Goal: Information Seeking & Learning: Learn about a topic

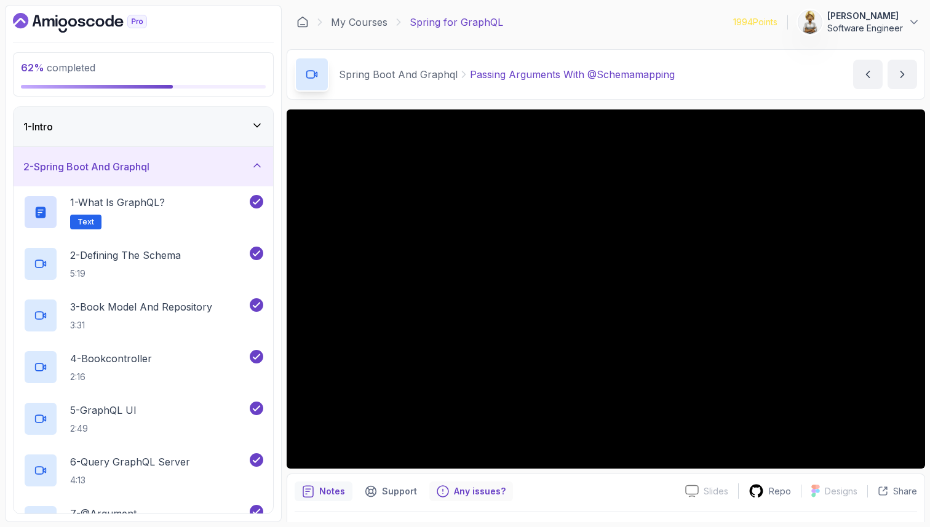
scroll to position [229, 0]
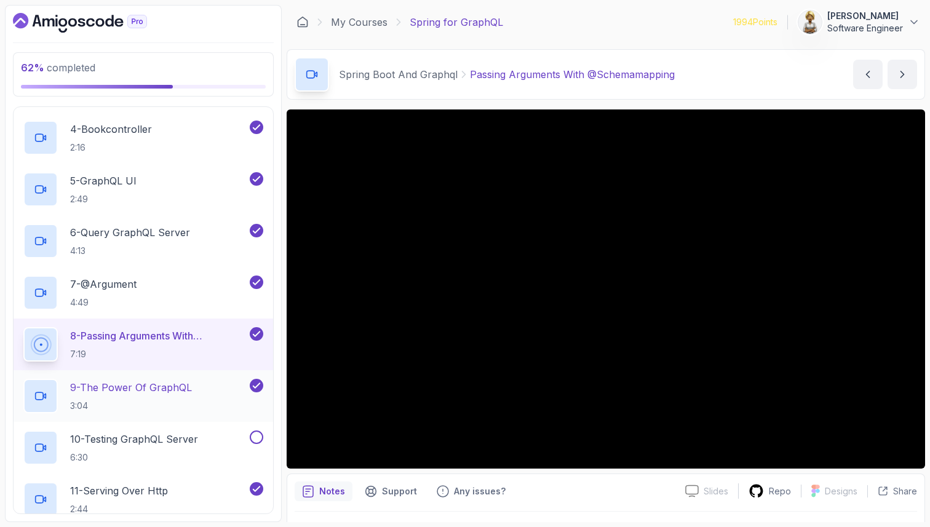
click at [183, 385] on p "9 - The Power Of GraphQL" at bounding box center [131, 387] width 122 height 15
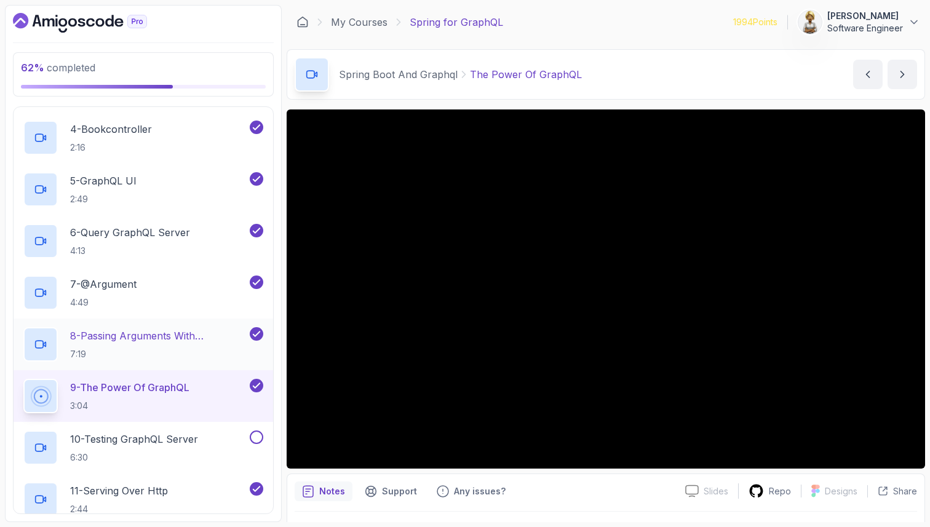
click at [193, 344] on h2 "8 - Passing Arguments With @Schemamapping 7:19" at bounding box center [158, 344] width 177 height 32
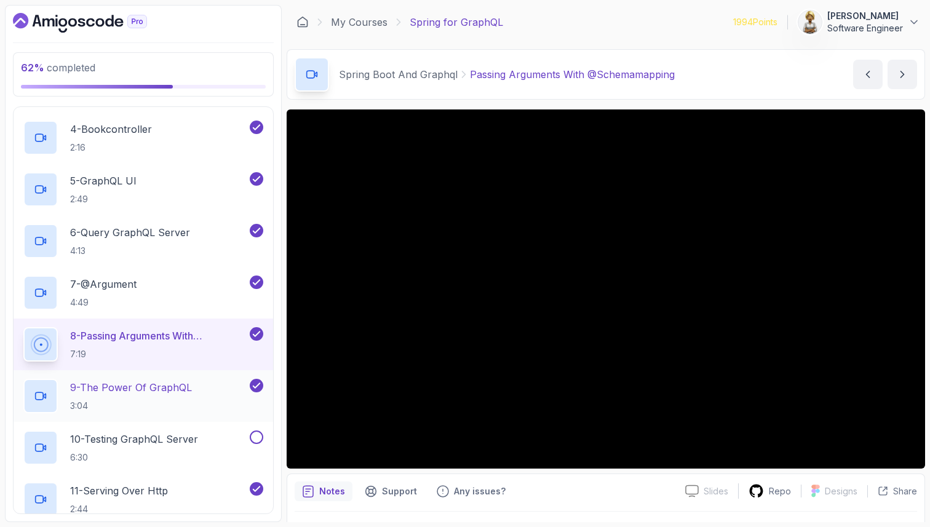
click at [172, 390] on p "9 - The Power Of GraphQL" at bounding box center [131, 387] width 122 height 15
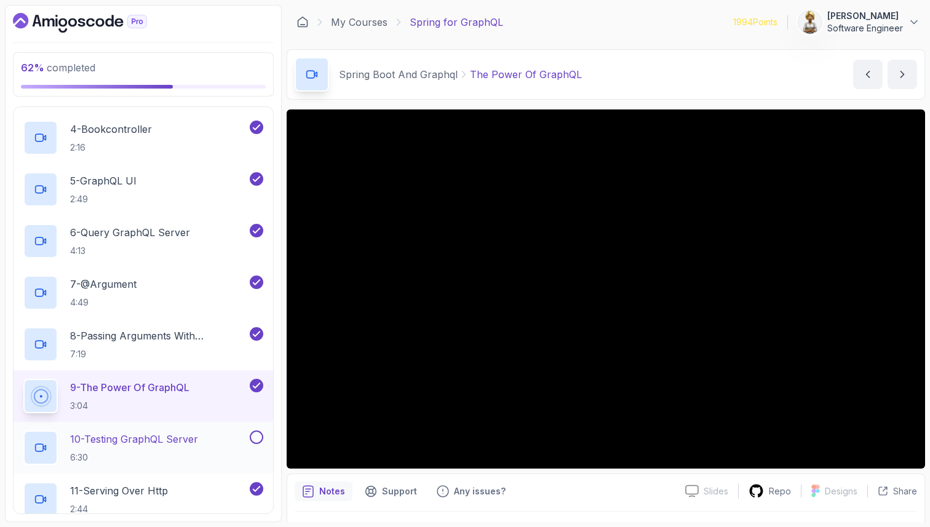
click at [125, 445] on p "10 - Testing GraphQL Server" at bounding box center [134, 439] width 128 height 15
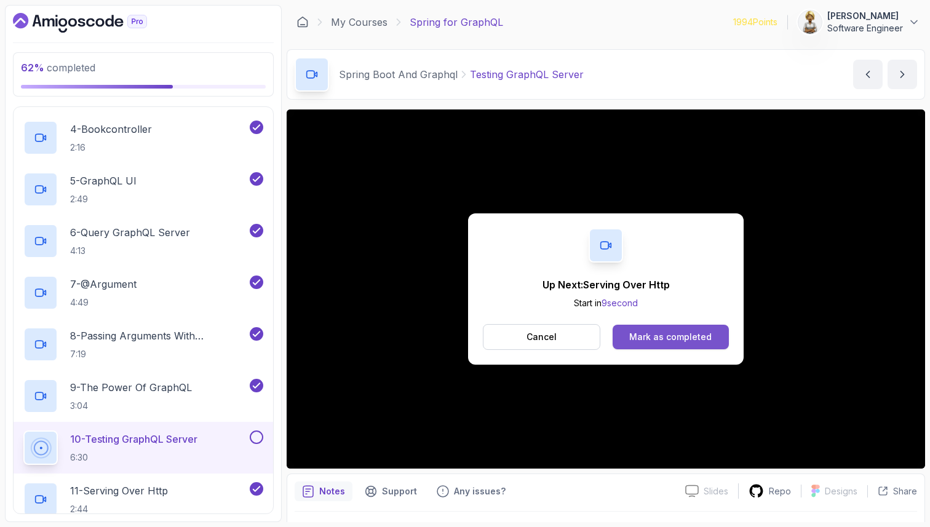
click at [682, 335] on div "Mark as completed" at bounding box center [670, 337] width 82 height 12
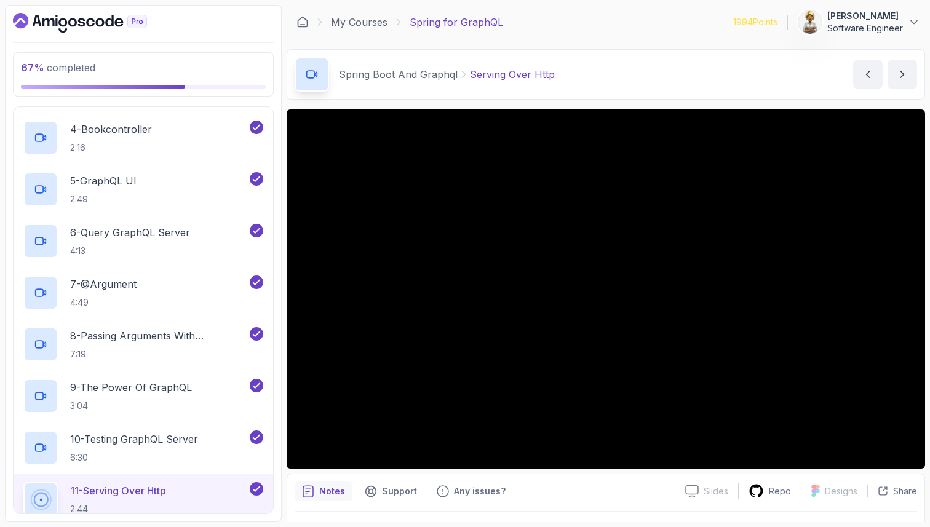
click at [154, 497] on p "11 - Serving Over Http" at bounding box center [118, 490] width 96 height 15
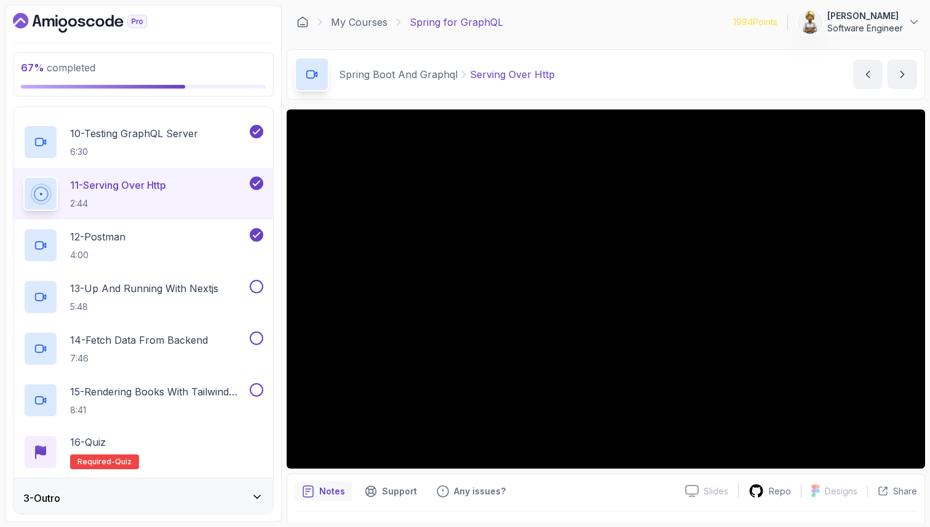
scroll to position [539, 0]
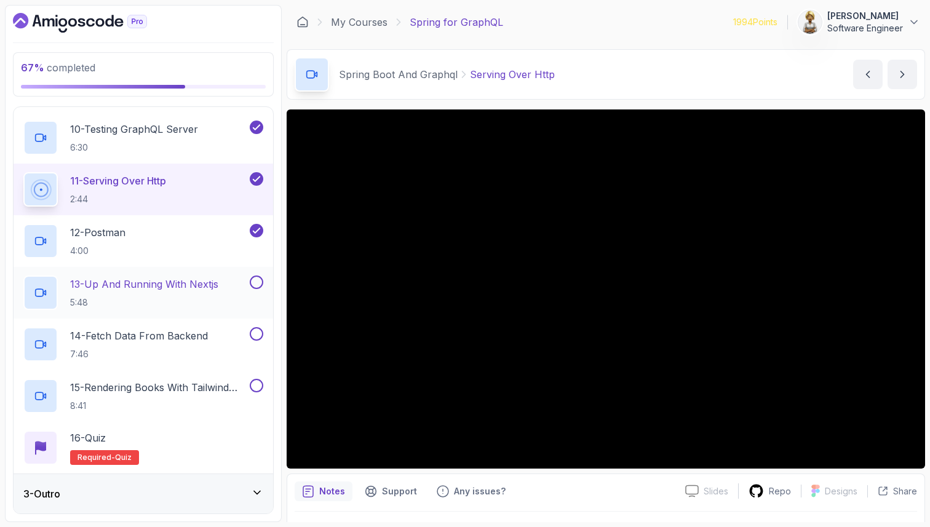
click at [184, 285] on p "13 - Up And Running With Nextjs" at bounding box center [144, 284] width 148 height 15
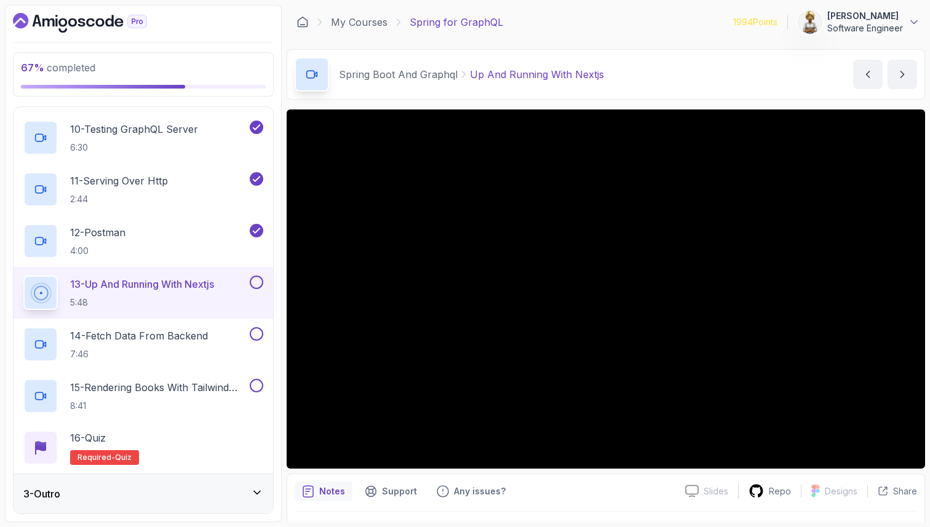
click at [106, 287] on p "13 - Up And Running With Nextjs" at bounding box center [142, 284] width 144 height 15
click at [257, 495] on icon at bounding box center [257, 492] width 12 height 12
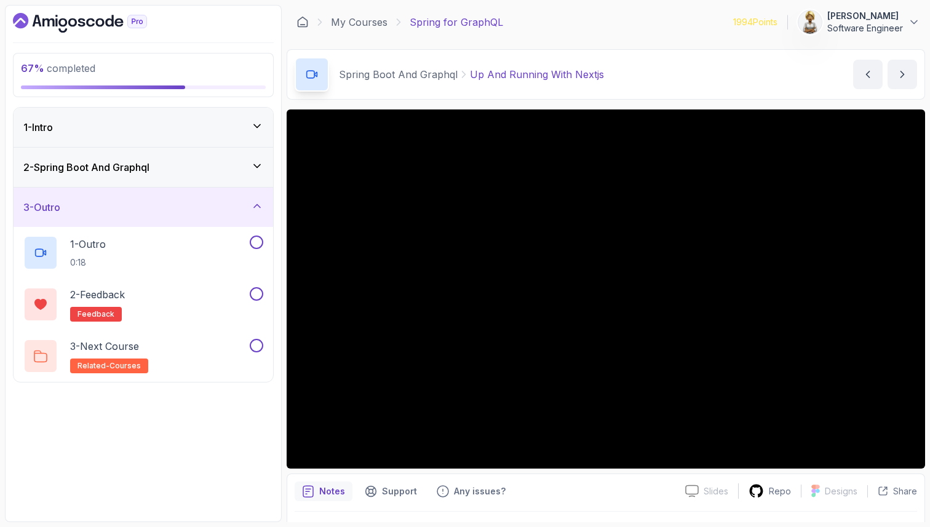
click at [263, 204] on icon at bounding box center [257, 206] width 12 height 12
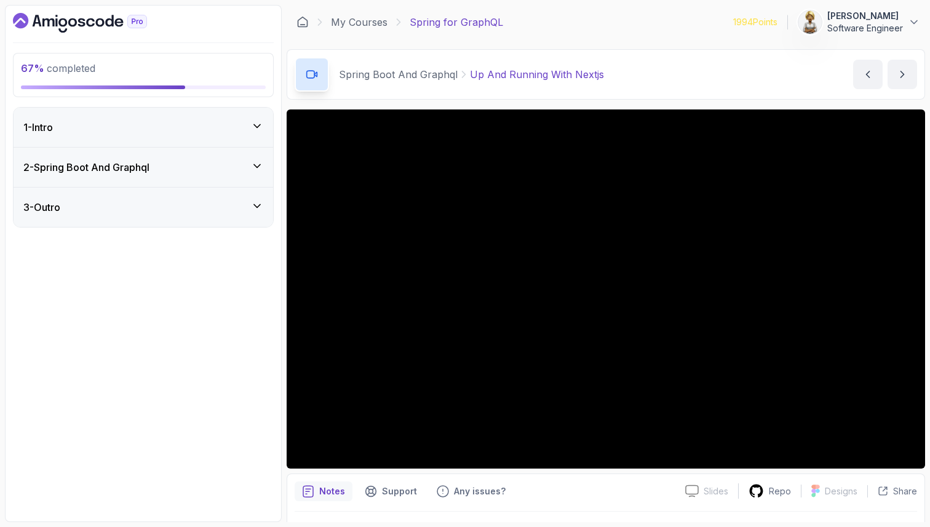
click at [259, 162] on icon at bounding box center [257, 166] width 12 height 12
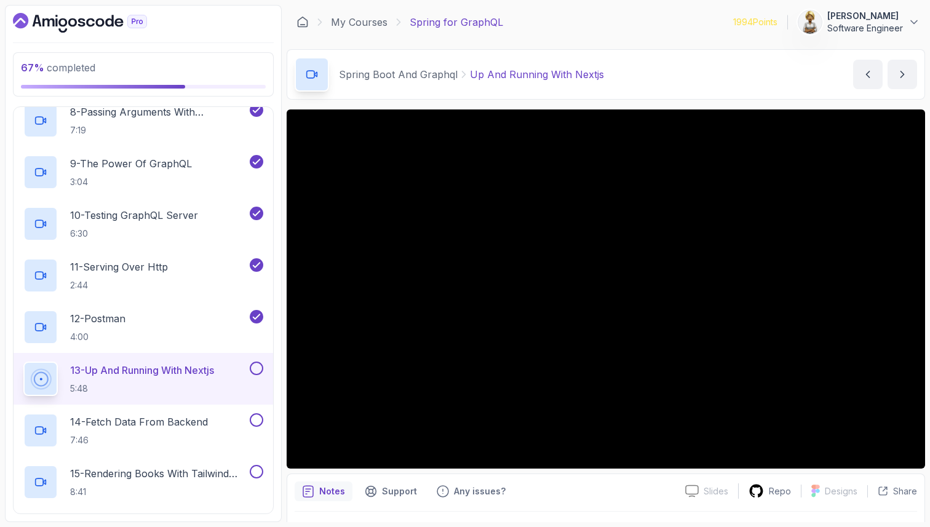
scroll to position [492, 0]
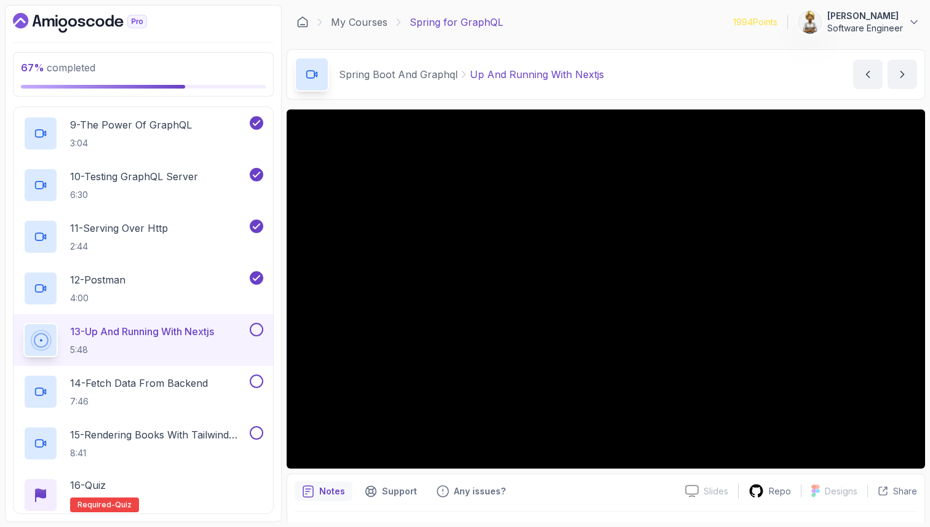
click at [125, 336] on p "13 - Up And Running With Nextjs" at bounding box center [142, 331] width 144 height 15
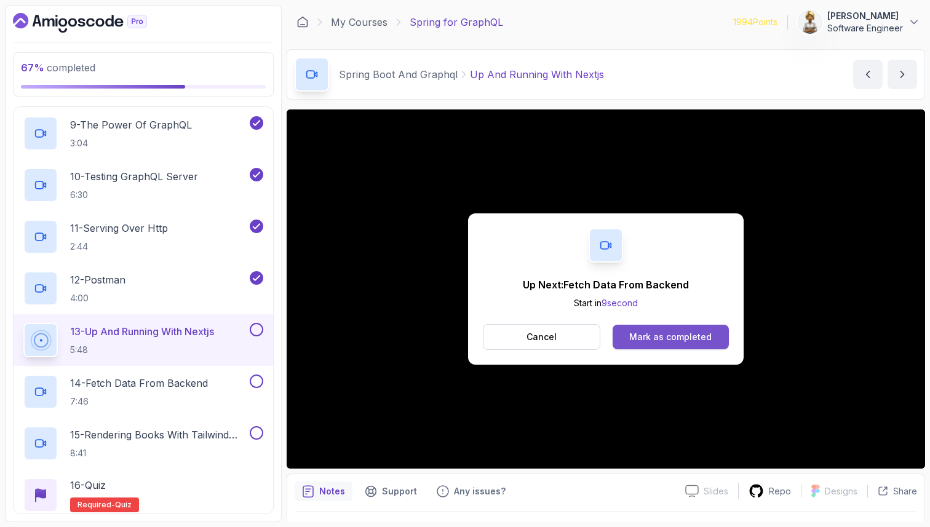
click at [692, 335] on div "Mark as completed" at bounding box center [670, 337] width 82 height 12
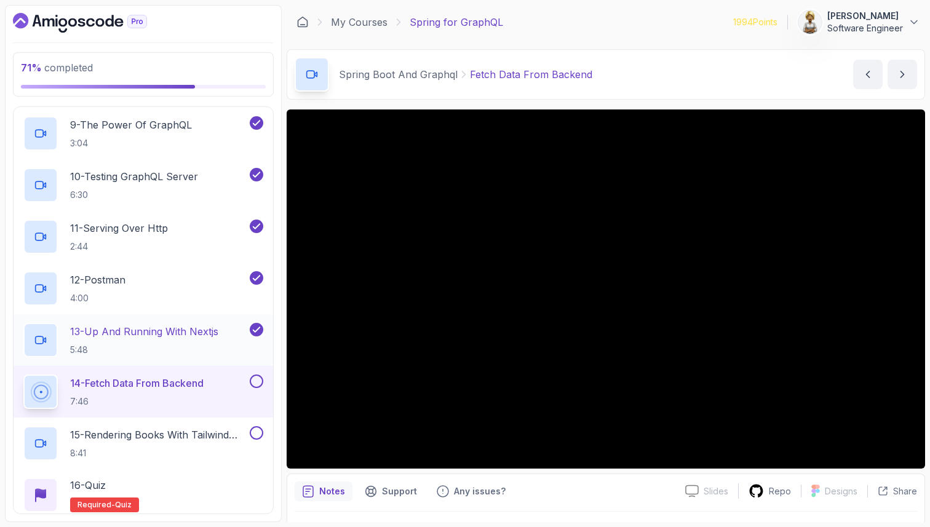
click at [206, 337] on p "13 - Up And Running With Nextjs" at bounding box center [144, 331] width 148 height 15
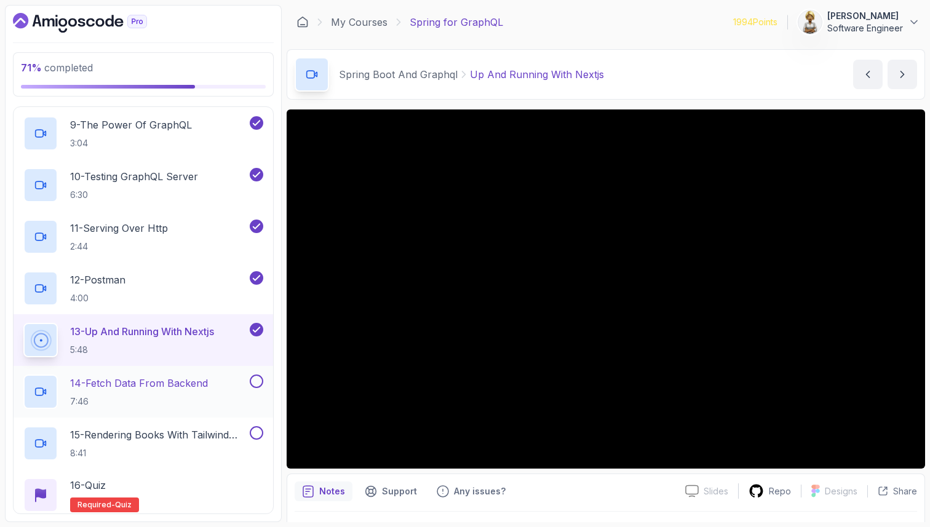
click at [188, 382] on p "14 - Fetch Data From Backend" at bounding box center [139, 383] width 138 height 15
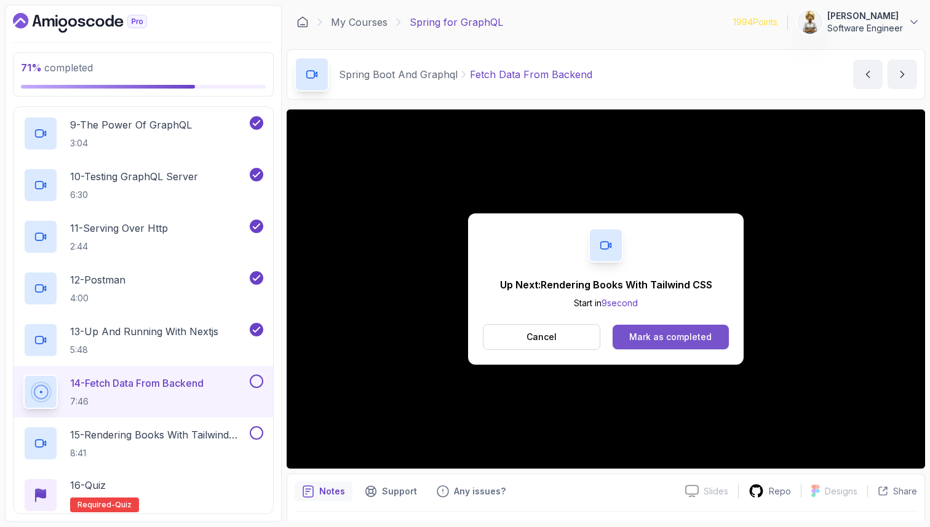
click at [711, 338] on button "Mark as completed" at bounding box center [670, 337] width 116 height 25
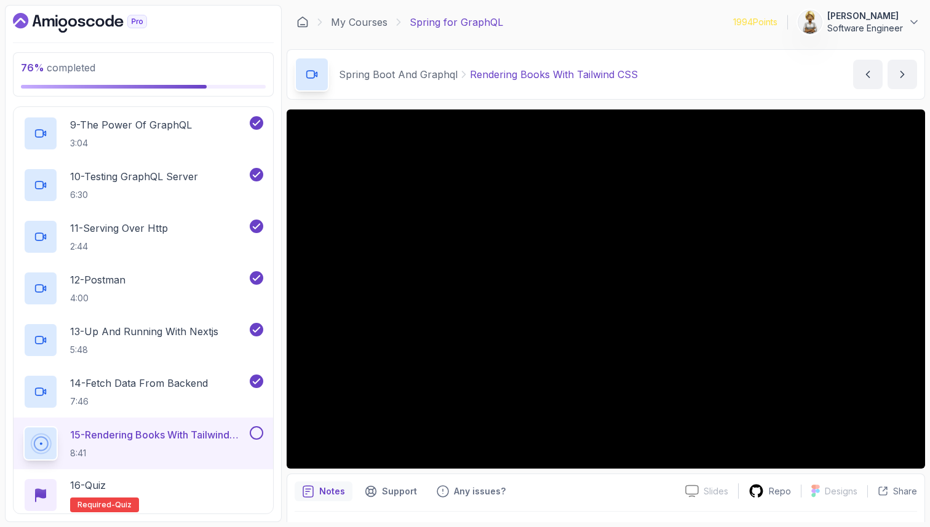
click at [136, 435] on p "15 - Rendering Books With Tailwind CSS" at bounding box center [158, 434] width 177 height 15
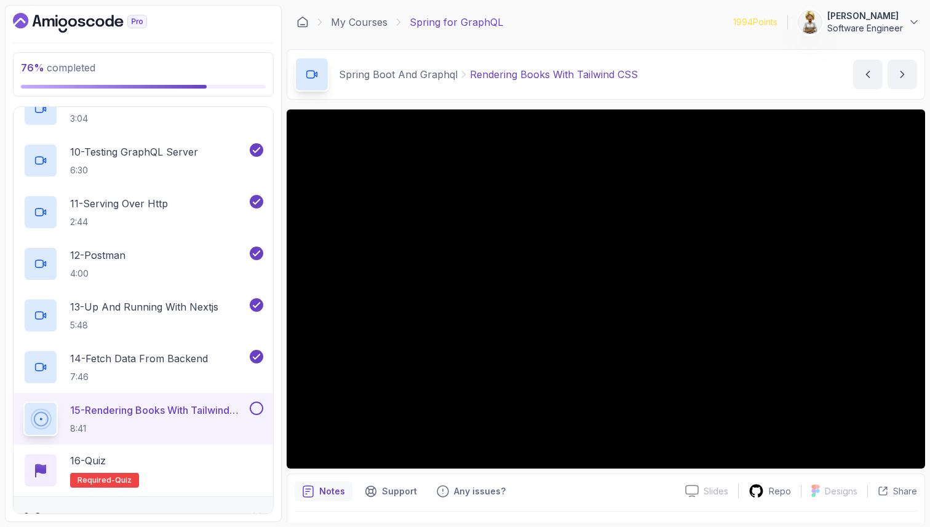
scroll to position [539, 0]
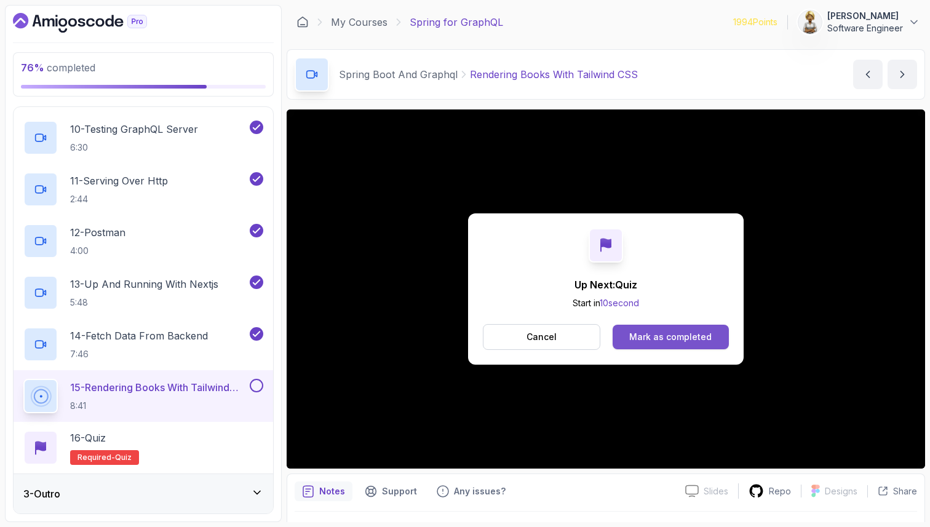
click at [684, 342] on div "Mark as completed" at bounding box center [670, 337] width 82 height 12
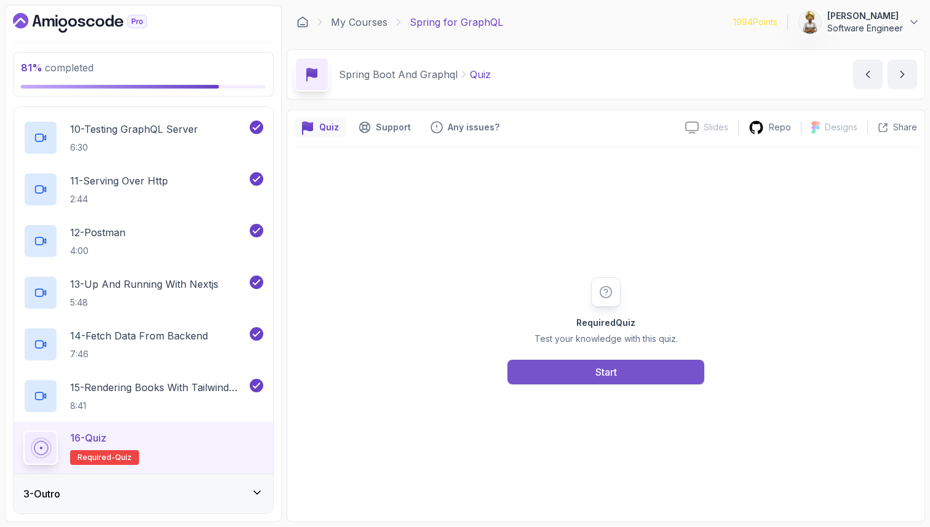
click at [598, 373] on div "Start" at bounding box center [606, 372] width 22 height 15
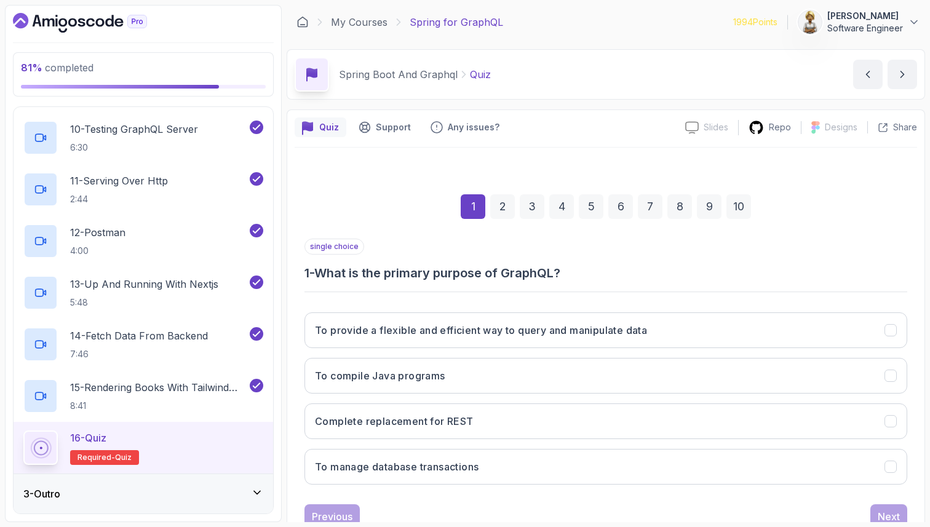
click at [644, 260] on div "single choice 1 - What is the primary purpose of GraphQL?" at bounding box center [605, 260] width 603 height 43
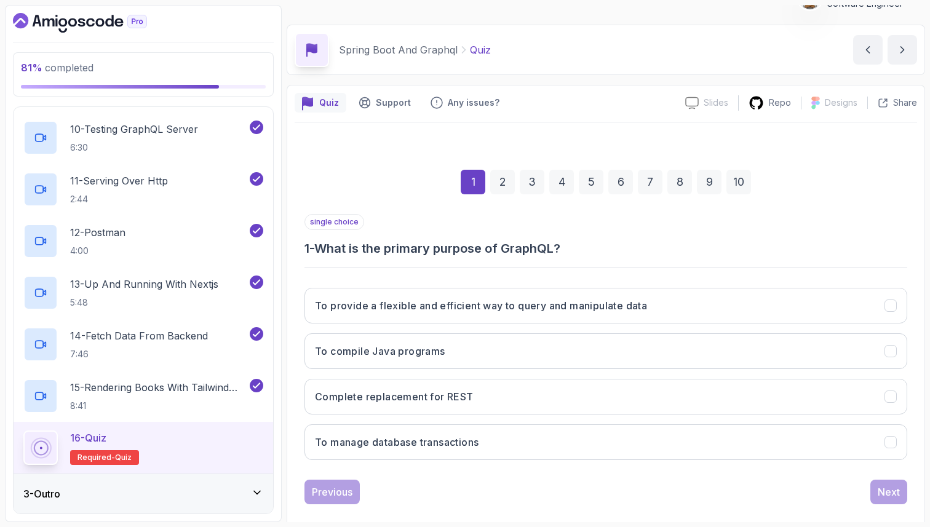
scroll to position [42, 0]
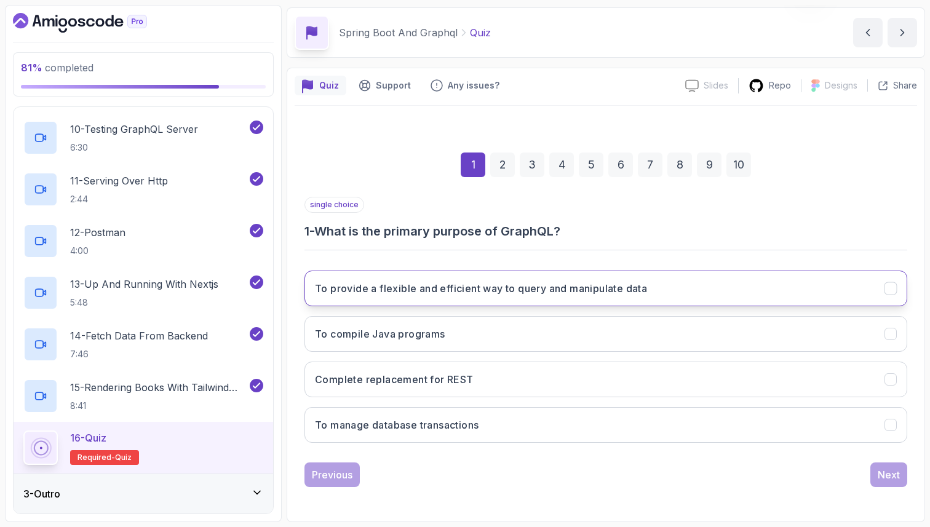
click at [623, 287] on h3 "To provide a flexible and efficient way to query and manipulate data" at bounding box center [481, 288] width 332 height 15
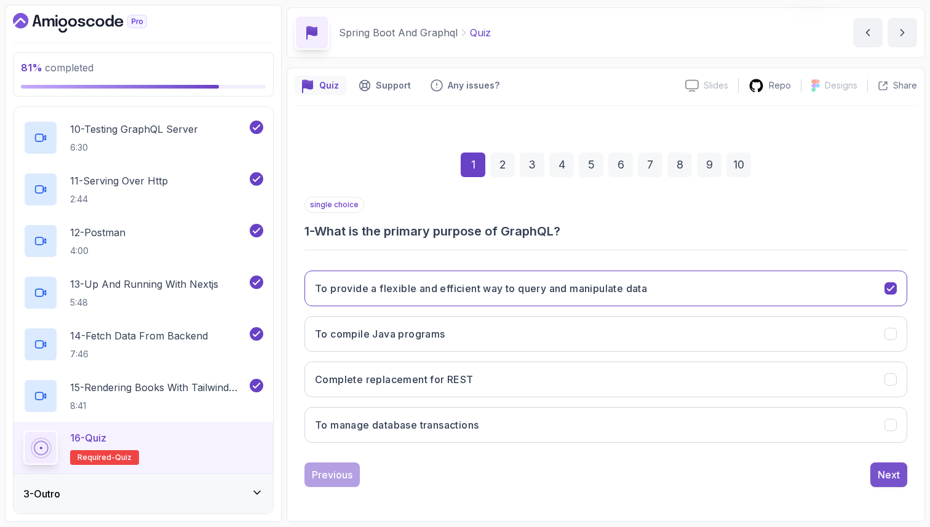
click at [887, 474] on div "Next" at bounding box center [888, 474] width 22 height 15
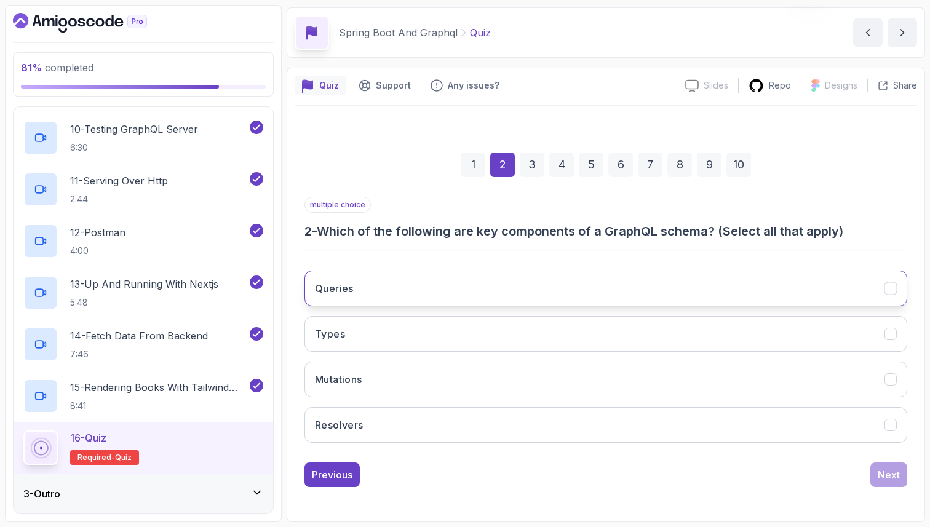
click at [386, 297] on button "Queries" at bounding box center [605, 289] width 603 height 36
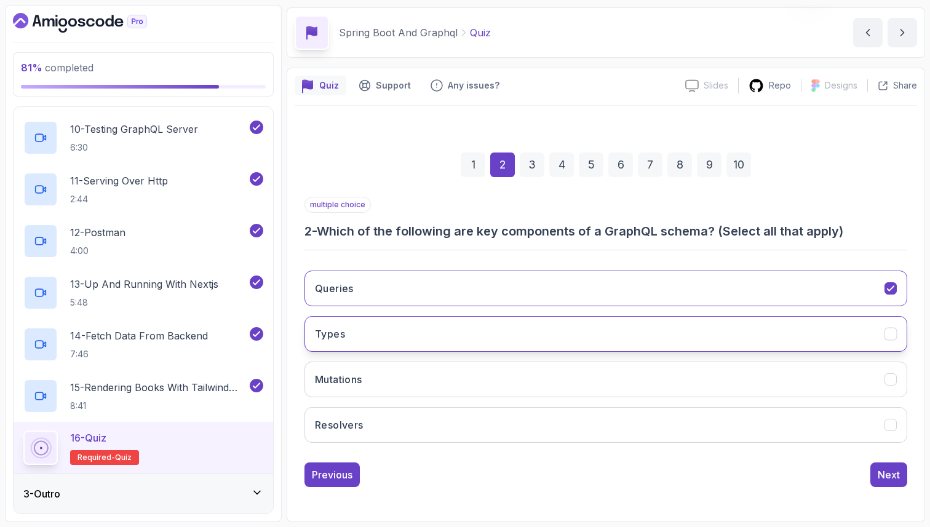
click at [437, 328] on button "Types" at bounding box center [605, 334] width 603 height 36
click at [885, 468] on div "Next" at bounding box center [888, 474] width 22 height 15
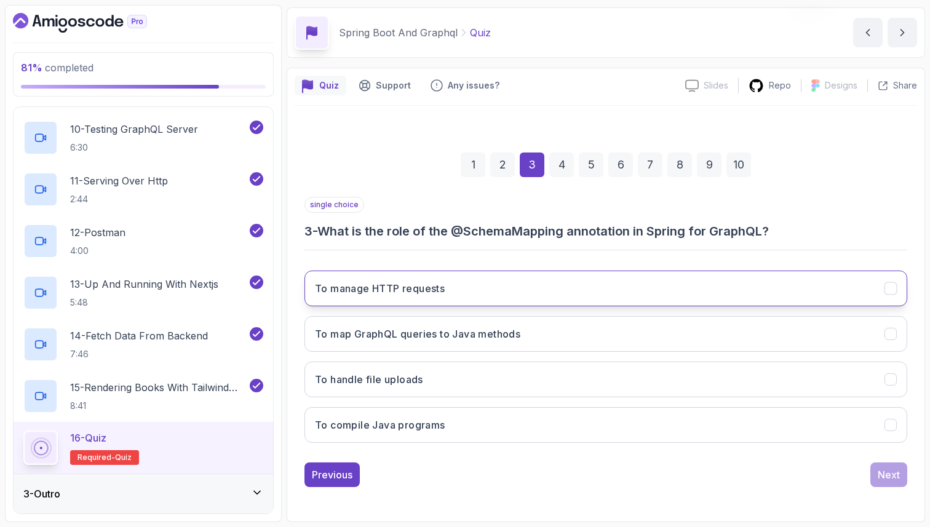
click at [417, 282] on h3 "To manage HTTP requests" at bounding box center [380, 288] width 130 height 15
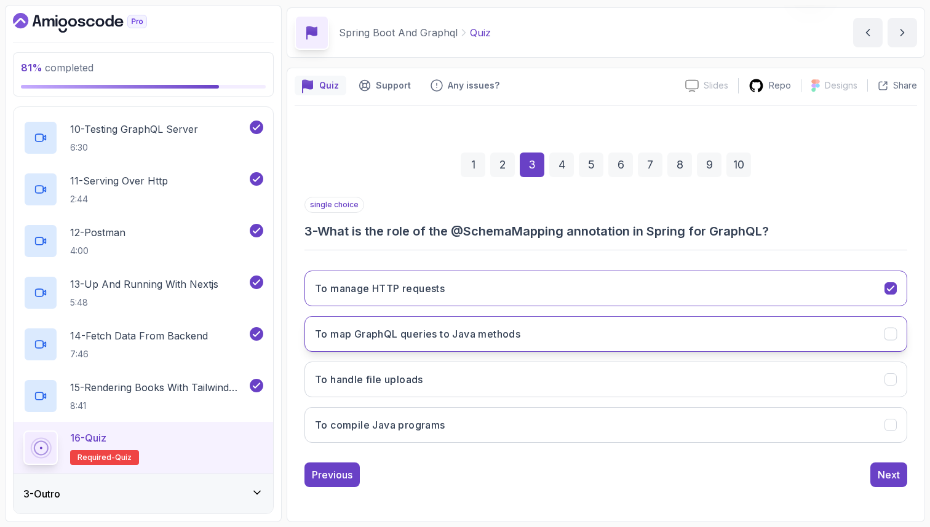
click at [493, 339] on h3 "To map GraphQL queries to Java methods" at bounding box center [417, 333] width 205 height 15
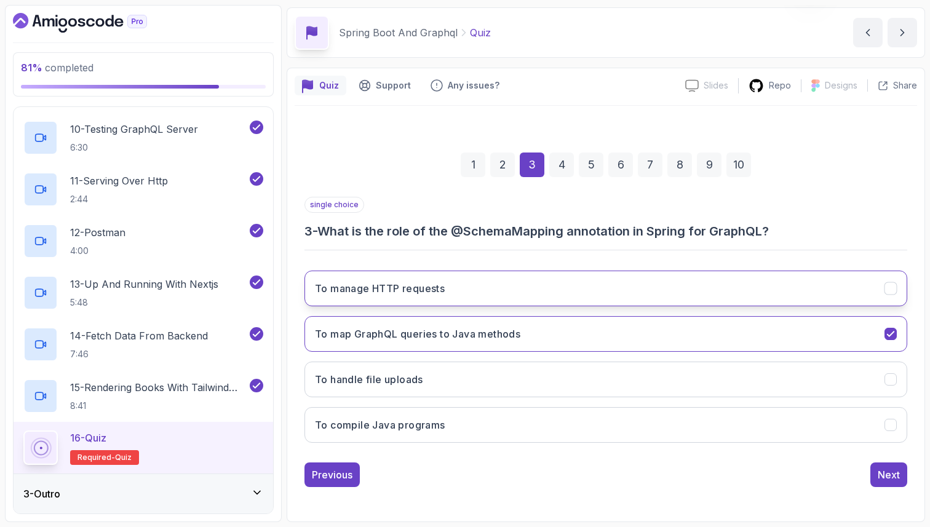
click at [500, 276] on button "To manage HTTP requests" at bounding box center [605, 289] width 603 height 36
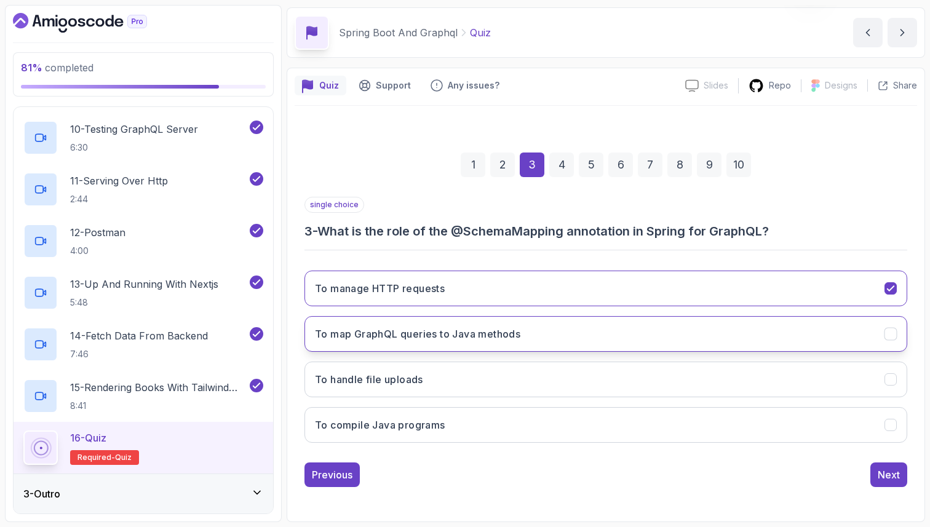
click at [514, 320] on button "To map GraphQL queries to Java methods" at bounding box center [605, 334] width 603 height 36
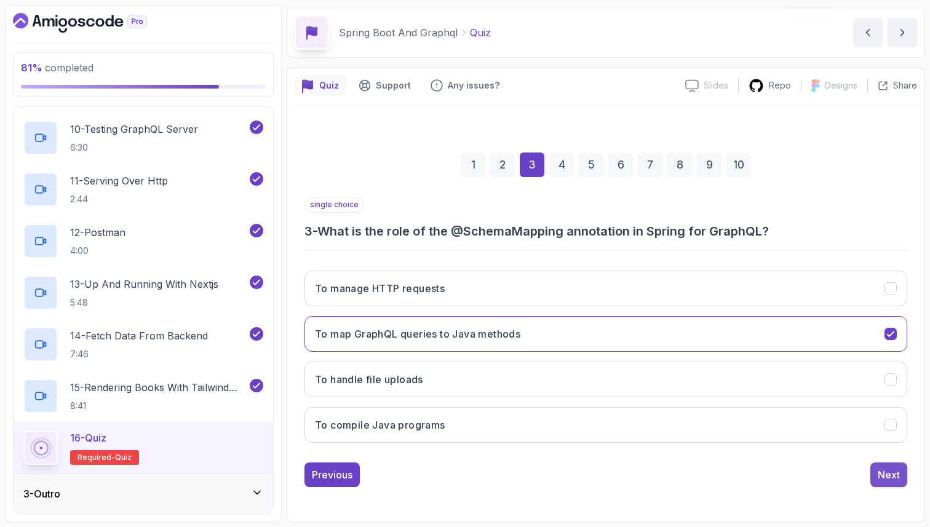
click at [885, 478] on div "Next" at bounding box center [888, 474] width 22 height 15
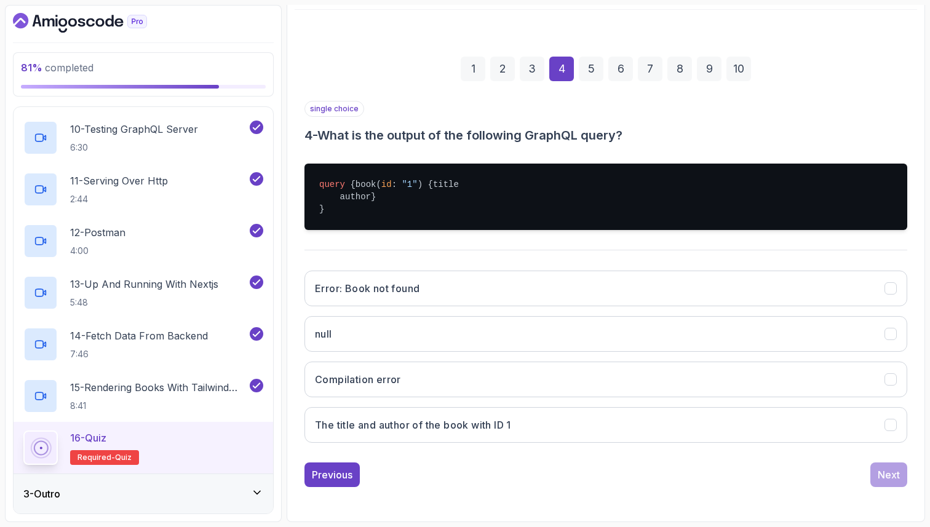
scroll to position [175, 0]
click at [747, 425] on button "The title and author of the book with ID 1" at bounding box center [605, 425] width 603 height 36
click at [885, 476] on div "Next" at bounding box center [888, 474] width 22 height 15
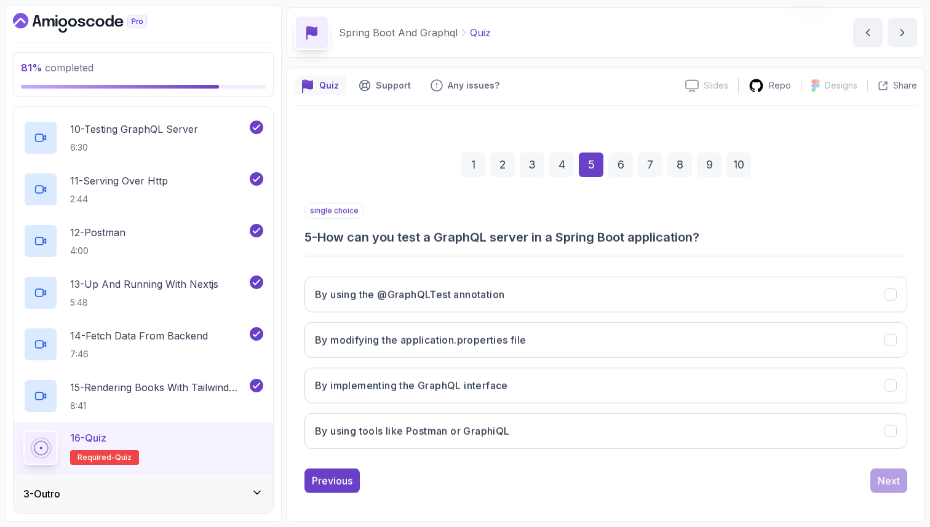
scroll to position [42, 0]
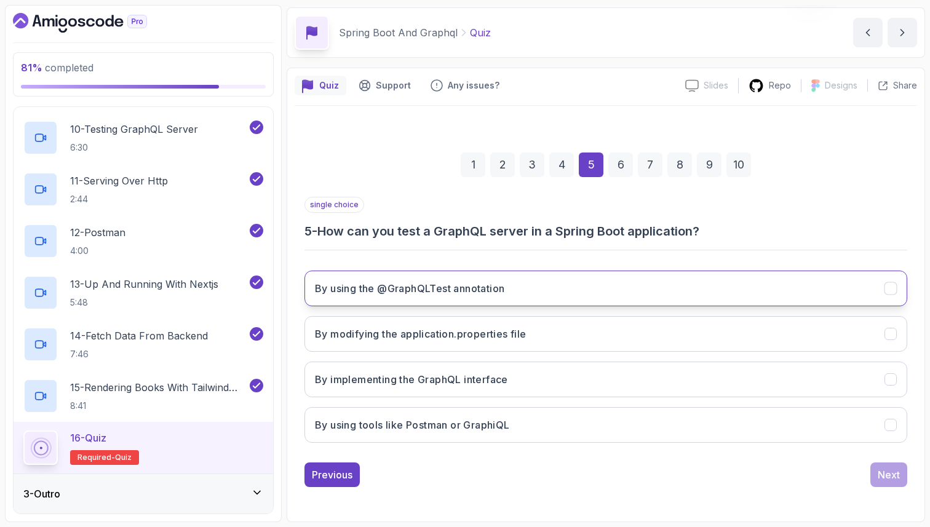
click at [473, 293] on h3 "By using the @GraphQLTest annotation" at bounding box center [409, 288] width 189 height 15
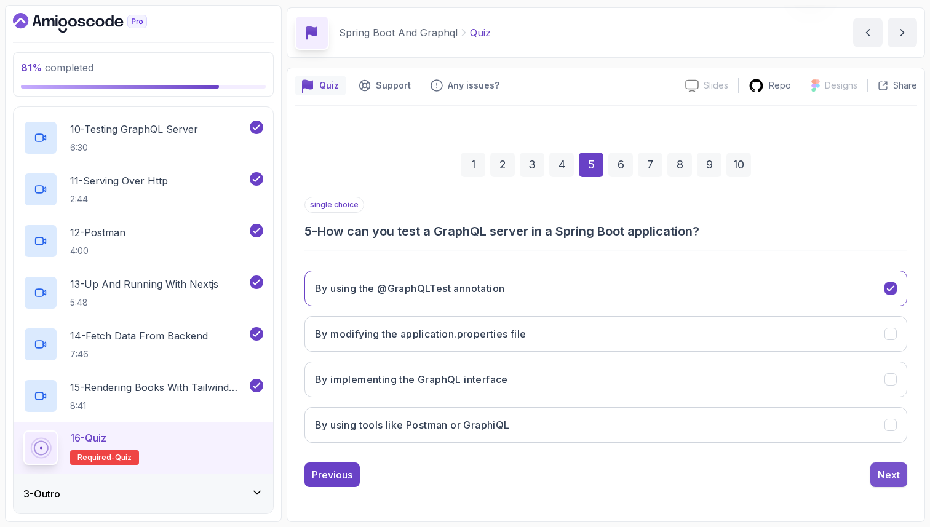
click at [883, 476] on div "Next" at bounding box center [888, 474] width 22 height 15
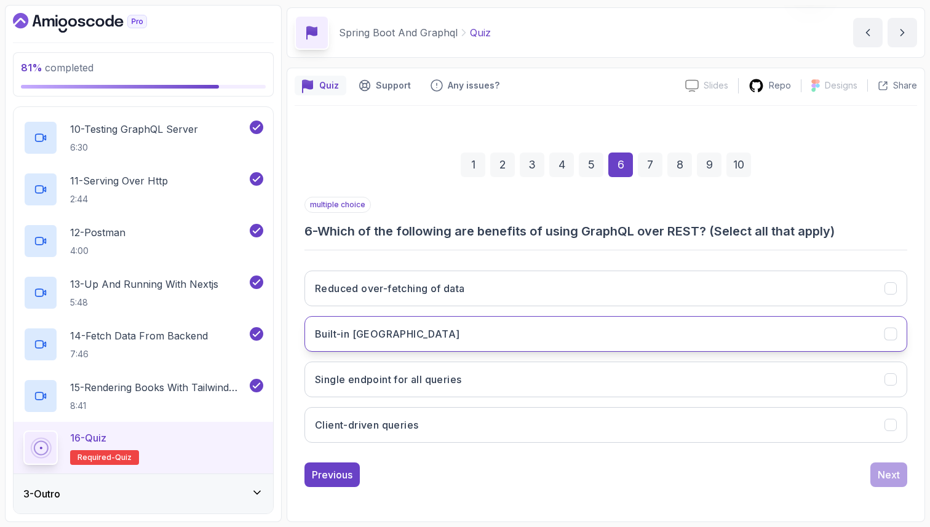
click at [684, 337] on button "Built-in [GEOGRAPHIC_DATA]" at bounding box center [605, 334] width 603 height 36
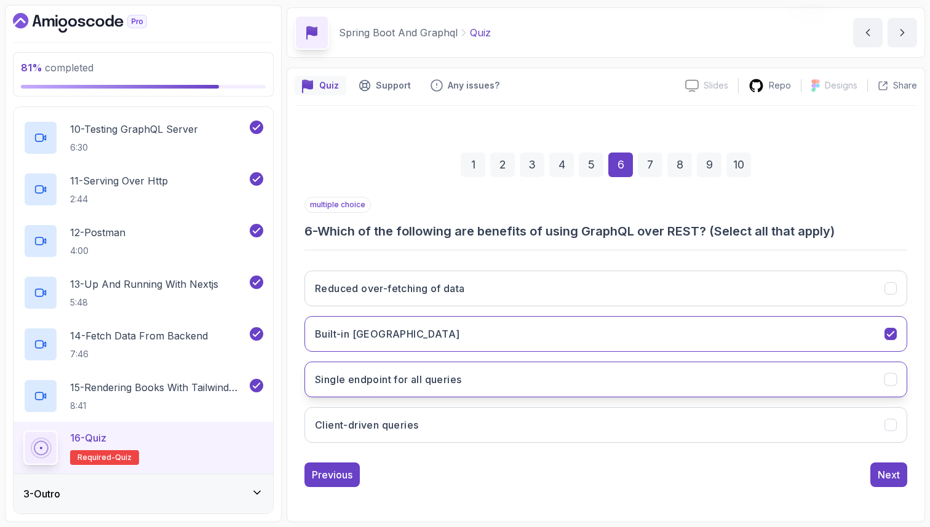
click at [656, 367] on button "Single endpoint for all queries" at bounding box center [605, 380] width 603 height 36
click at [618, 424] on button "Client-driven queries" at bounding box center [605, 425] width 603 height 36
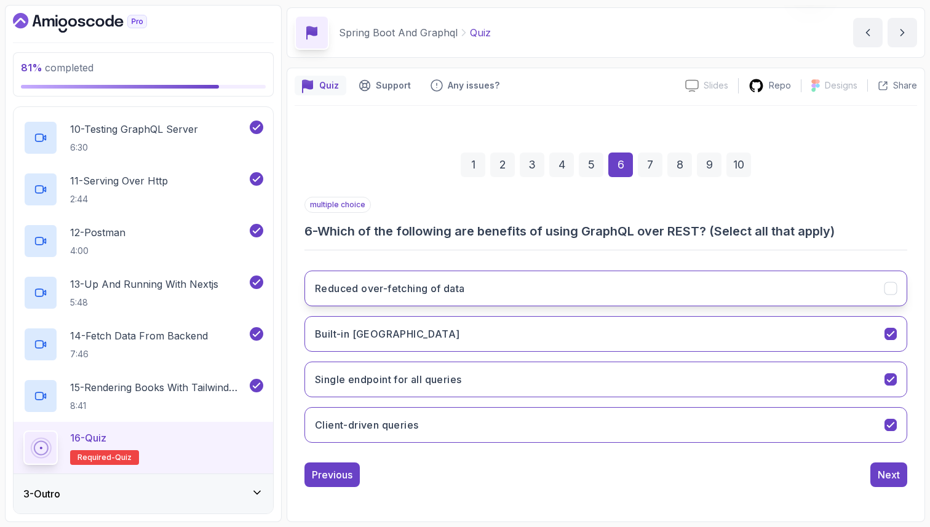
click at [636, 283] on button "Reduced over-fetching of data" at bounding box center [605, 289] width 603 height 36
click at [887, 476] on div "Next" at bounding box center [888, 474] width 22 height 15
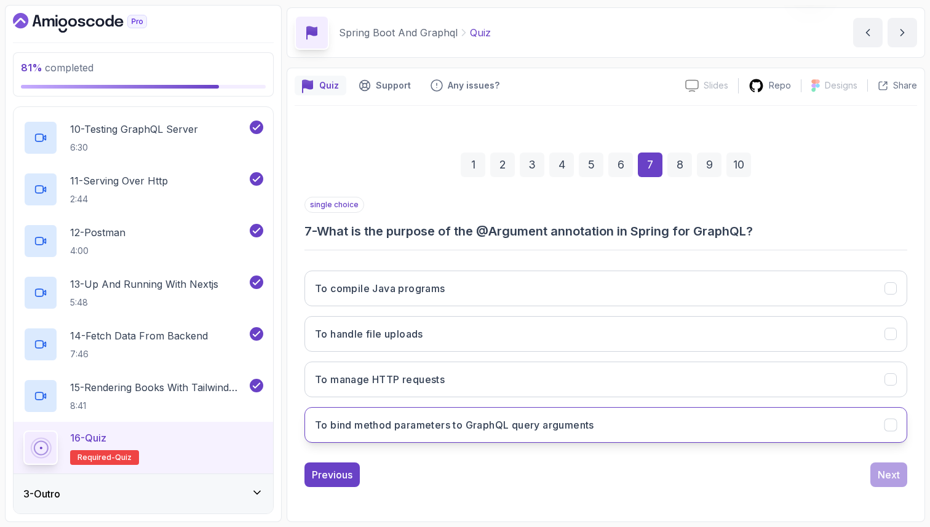
click at [698, 427] on button "To bind method parameters to GraphQL query arguments" at bounding box center [605, 425] width 603 height 36
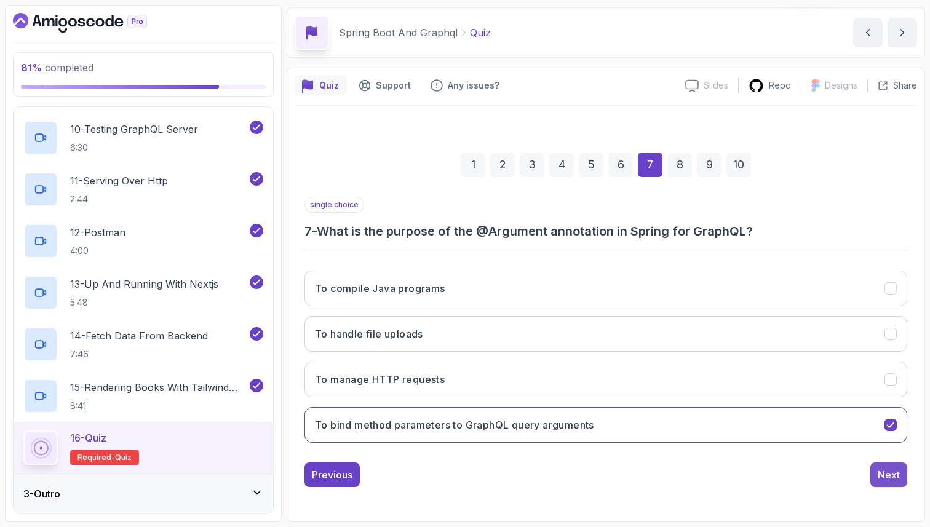
click at [894, 478] on div "Next" at bounding box center [888, 474] width 22 height 15
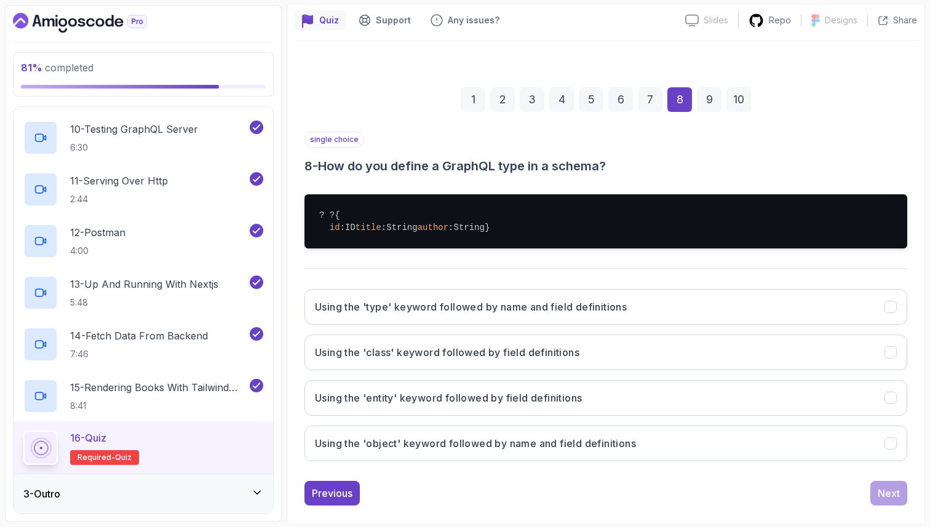
scroll to position [116, 0]
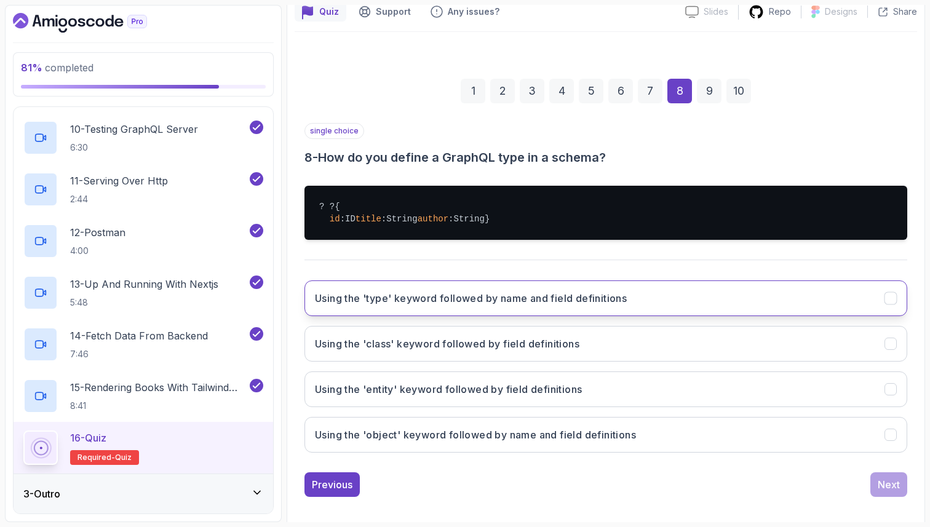
click at [823, 316] on button "Using the 'type' keyword followed by name and field definitions" at bounding box center [605, 298] width 603 height 36
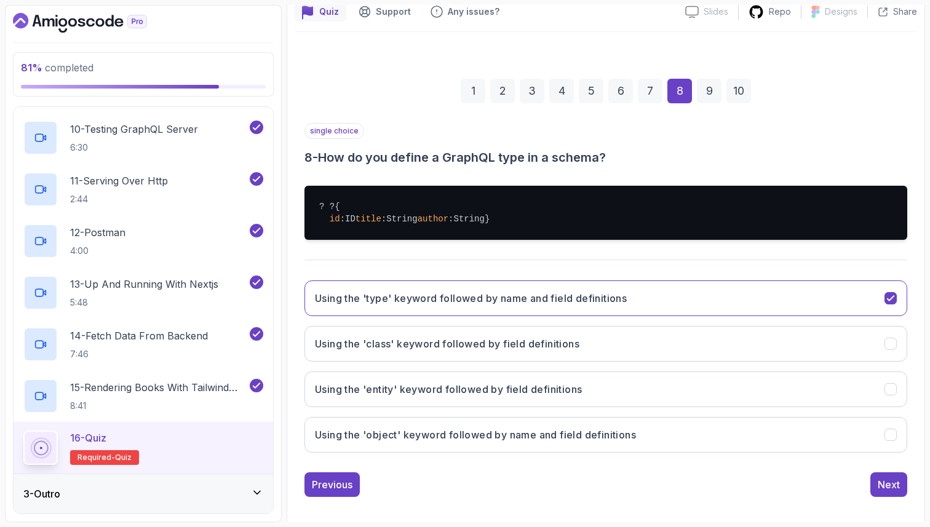
click at [895, 497] on div "single choice 8 - How do you define a GraphQL type in a schema? ? ? { id : ID t…" at bounding box center [605, 310] width 603 height 374
click at [891, 492] on div "Next" at bounding box center [888, 484] width 22 height 15
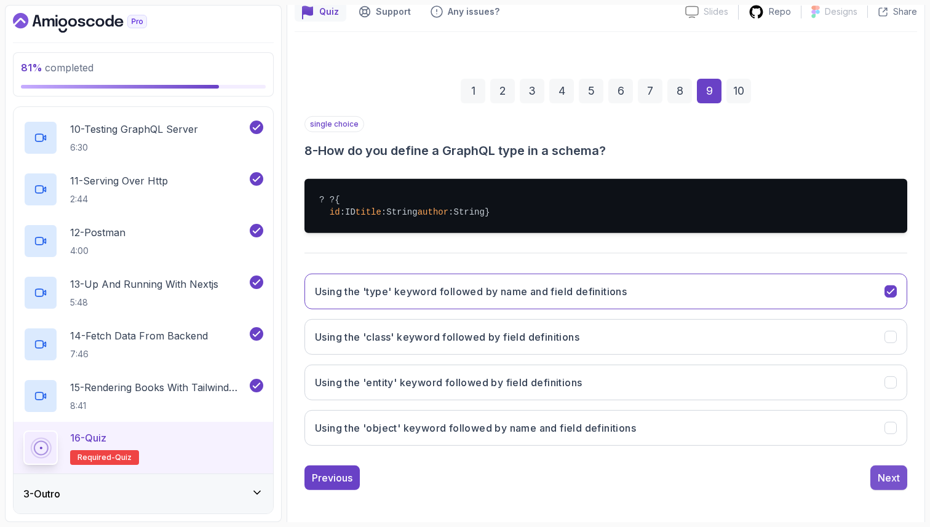
scroll to position [42, 0]
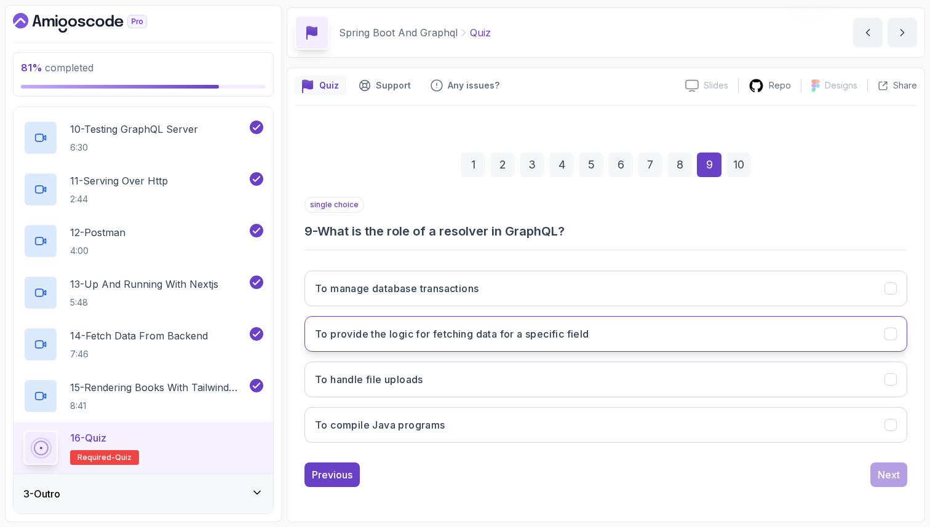
click at [620, 330] on button "To provide the logic for fetching data for a specific field" at bounding box center [605, 334] width 603 height 36
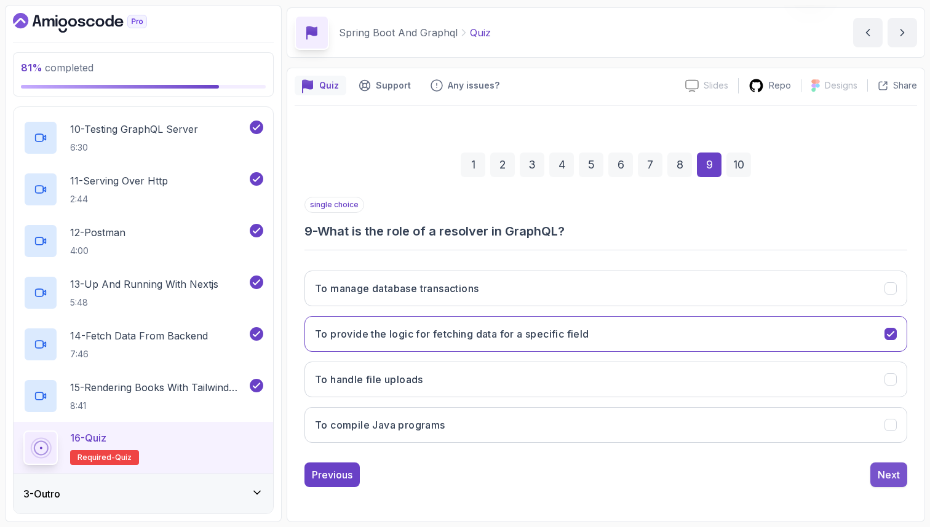
click at [894, 474] on div "Next" at bounding box center [888, 474] width 22 height 15
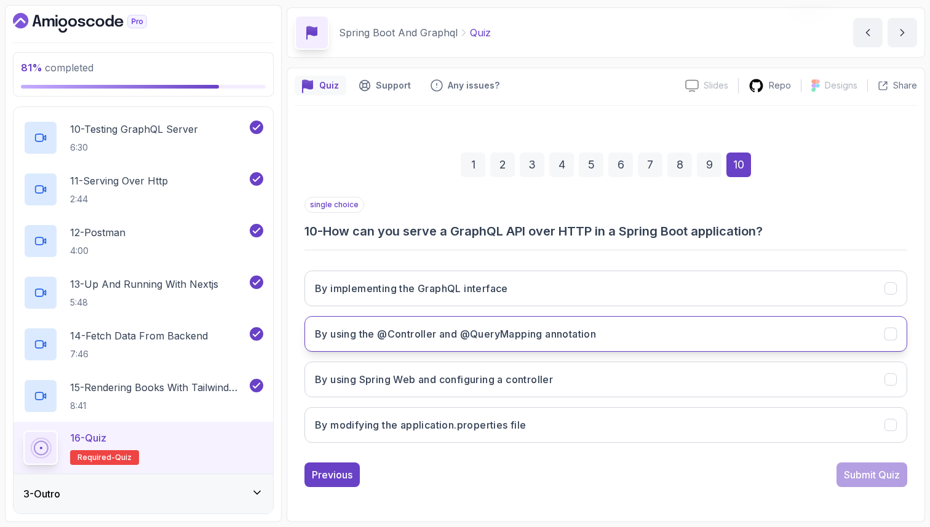
click at [641, 338] on button "By using the @Controller and @QueryMapping annotation" at bounding box center [605, 334] width 603 height 36
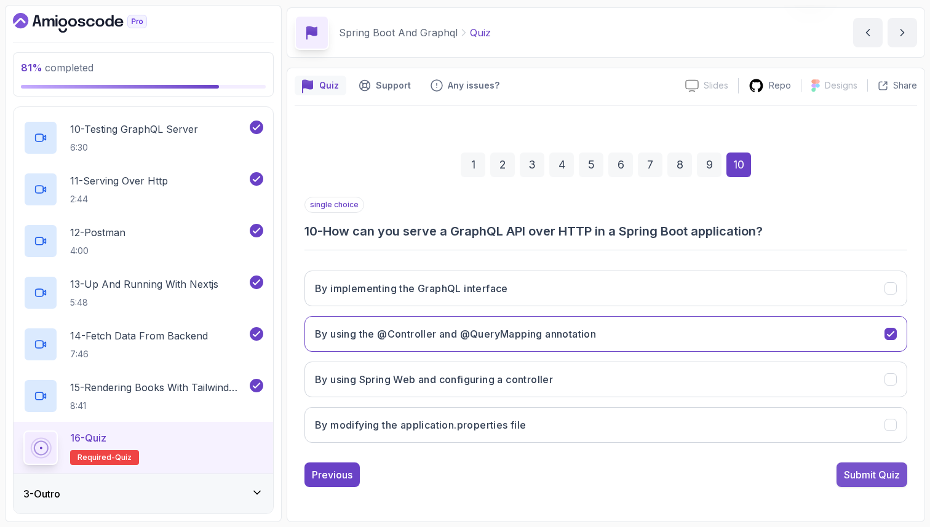
click at [871, 467] on button "Submit Quiz" at bounding box center [871, 474] width 71 height 25
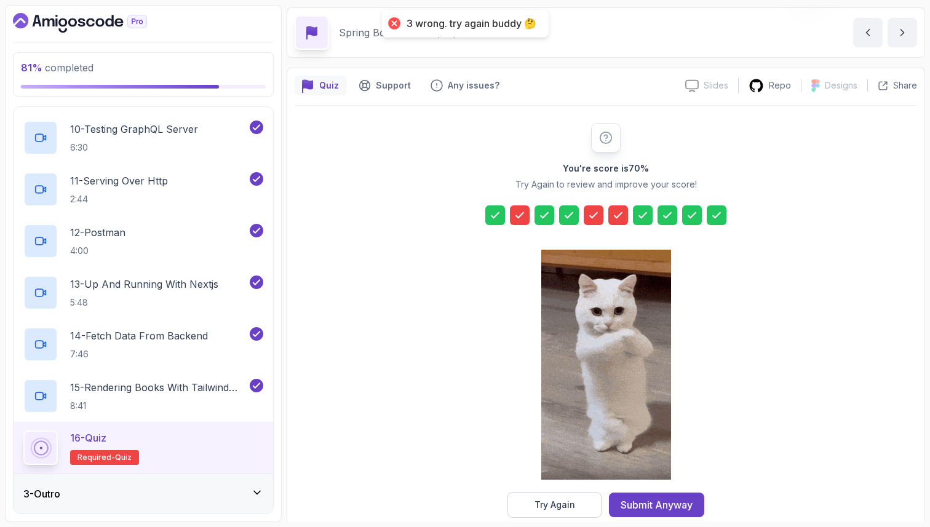
click at [522, 214] on icon at bounding box center [519, 215] width 12 height 12
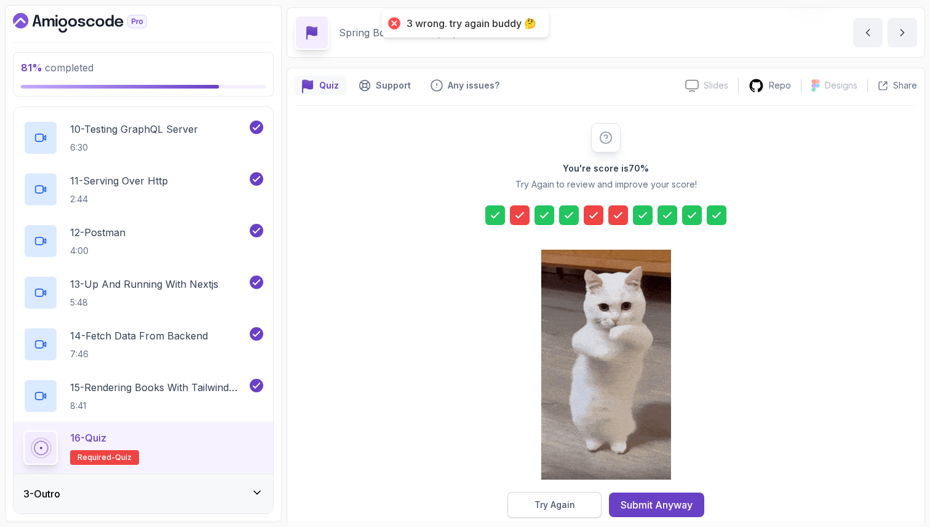
click at [573, 496] on button "Try Again" at bounding box center [554, 505] width 94 height 26
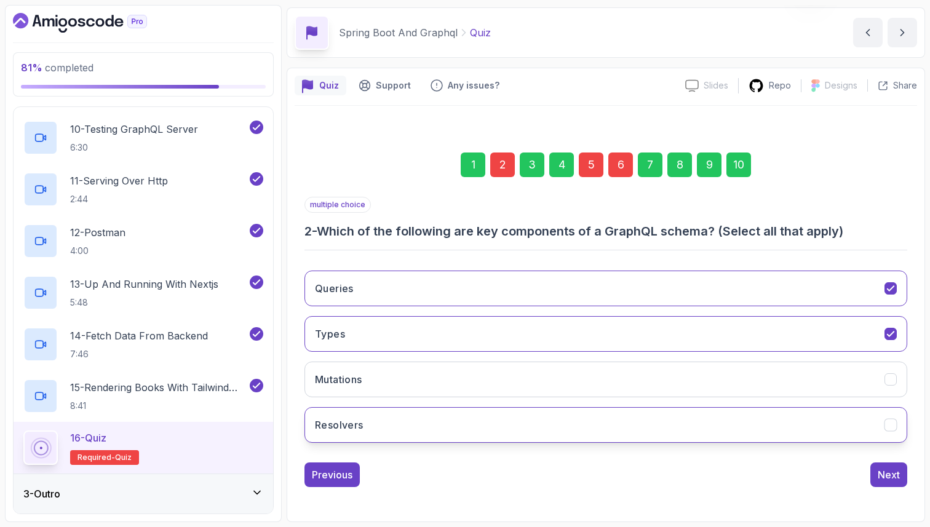
click at [551, 415] on button "Resolvers" at bounding box center [605, 425] width 603 height 36
click at [591, 167] on div "5" at bounding box center [591, 164] width 25 height 25
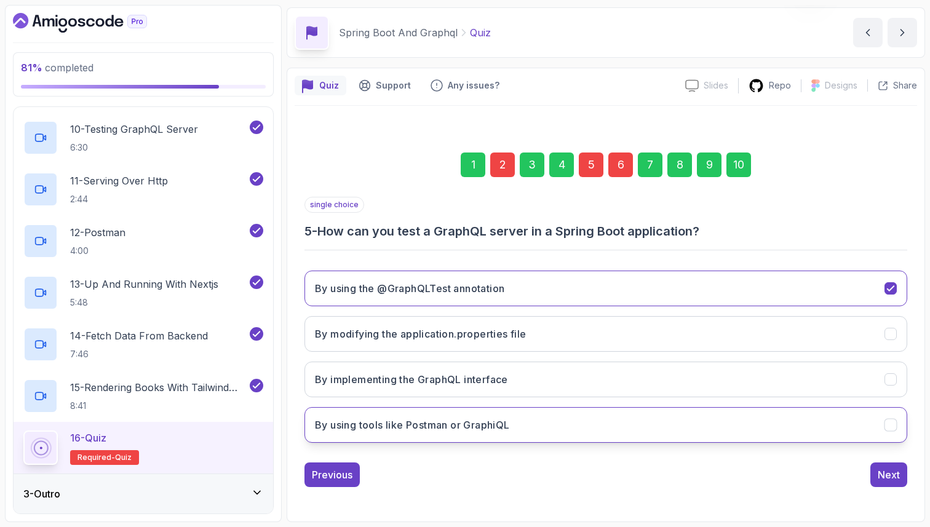
click at [340, 427] on h3 "By using tools like Postman or GraphiQL" at bounding box center [412, 424] width 195 height 15
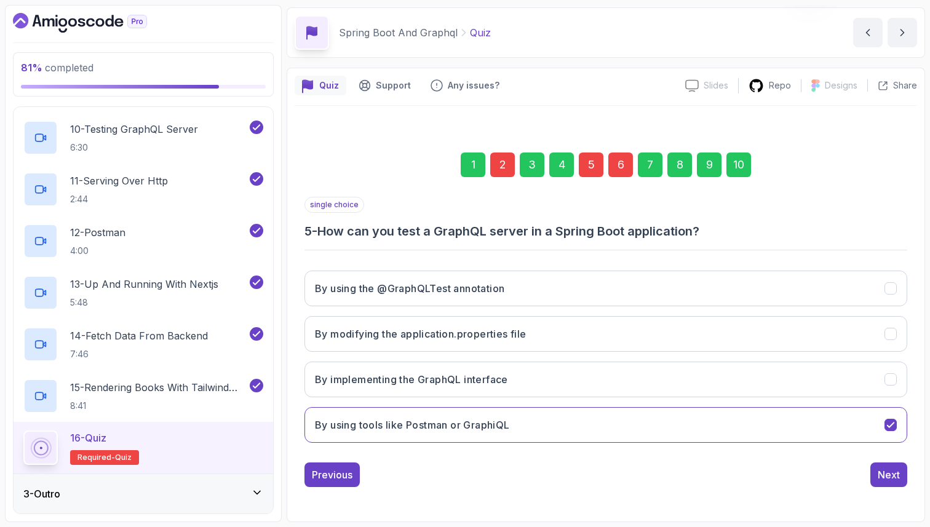
click at [593, 160] on div "5" at bounding box center [591, 164] width 25 height 25
click at [619, 164] on div "6" at bounding box center [620, 164] width 25 height 25
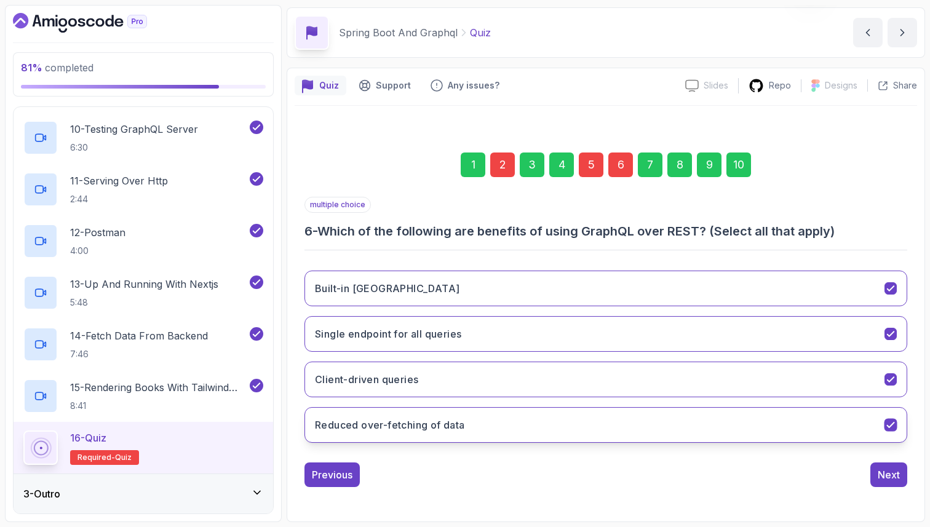
click at [344, 431] on h3 "Reduced over-fetching of data" at bounding box center [390, 424] width 150 height 15
click at [735, 161] on div "10" at bounding box center [738, 164] width 25 height 25
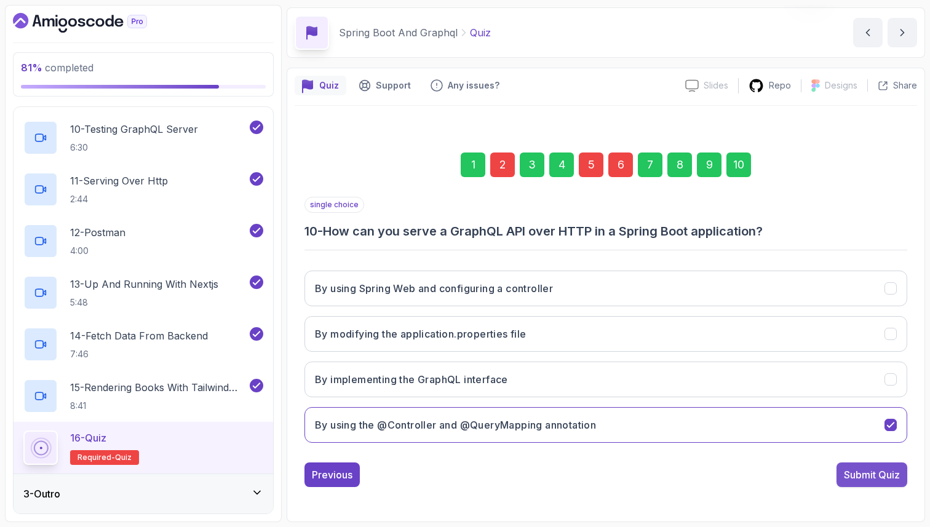
click at [853, 476] on div "Submit Quiz" at bounding box center [872, 474] width 56 height 15
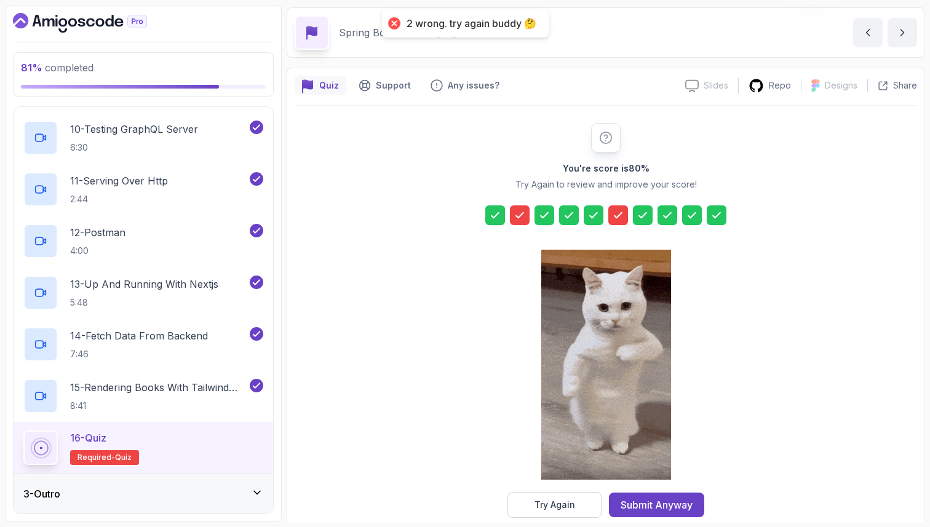
click at [516, 215] on icon at bounding box center [519, 215] width 12 height 12
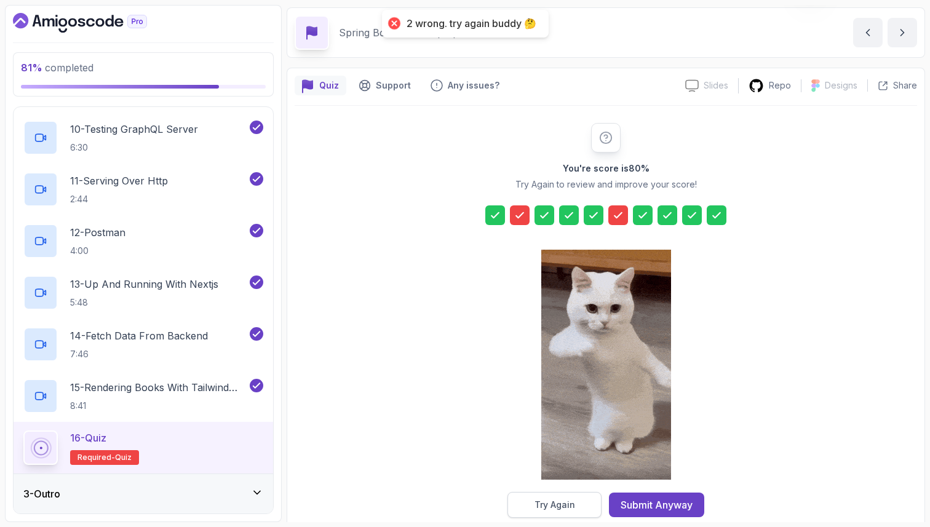
click at [541, 502] on div "Try Again" at bounding box center [554, 505] width 41 height 12
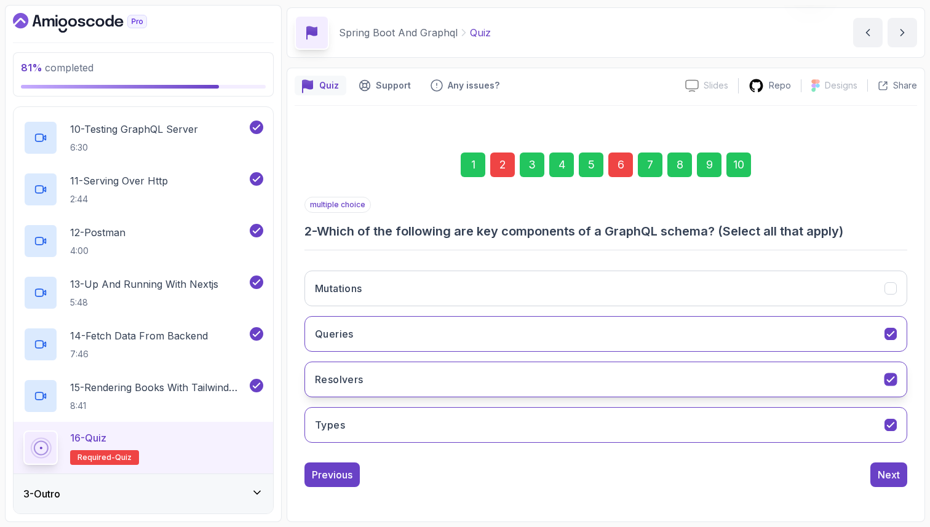
click at [419, 378] on button "Resolvers" at bounding box center [605, 380] width 603 height 36
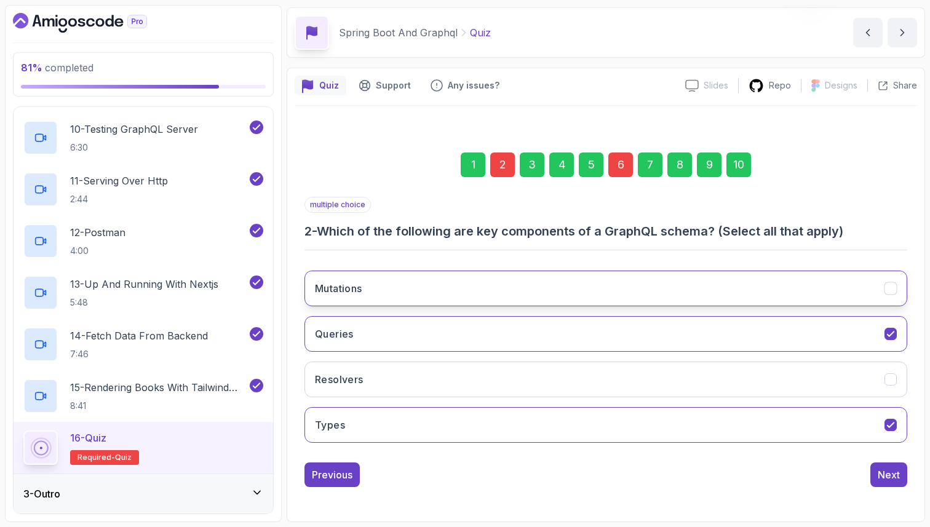
click at [481, 288] on button "Mutations" at bounding box center [605, 289] width 603 height 36
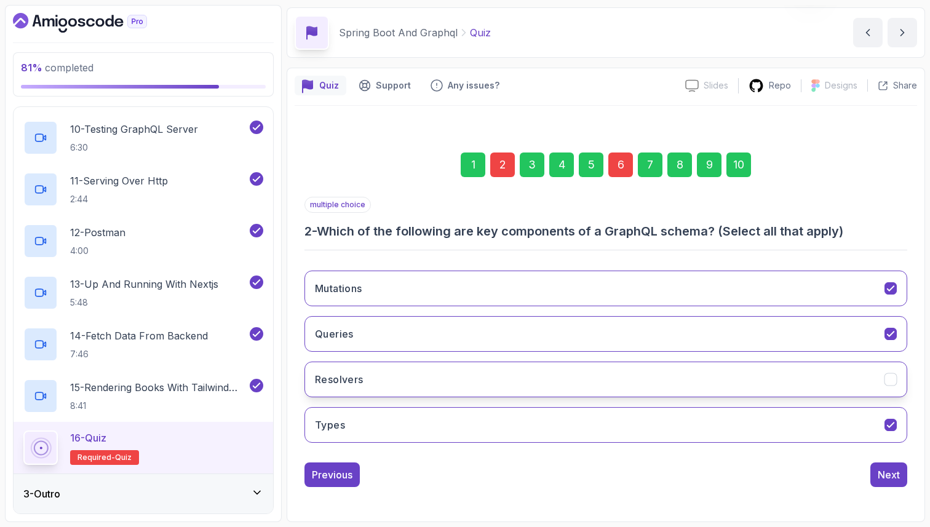
click at [456, 387] on button "Resolvers" at bounding box center [605, 380] width 603 height 36
click at [619, 168] on div "6" at bounding box center [620, 164] width 25 height 25
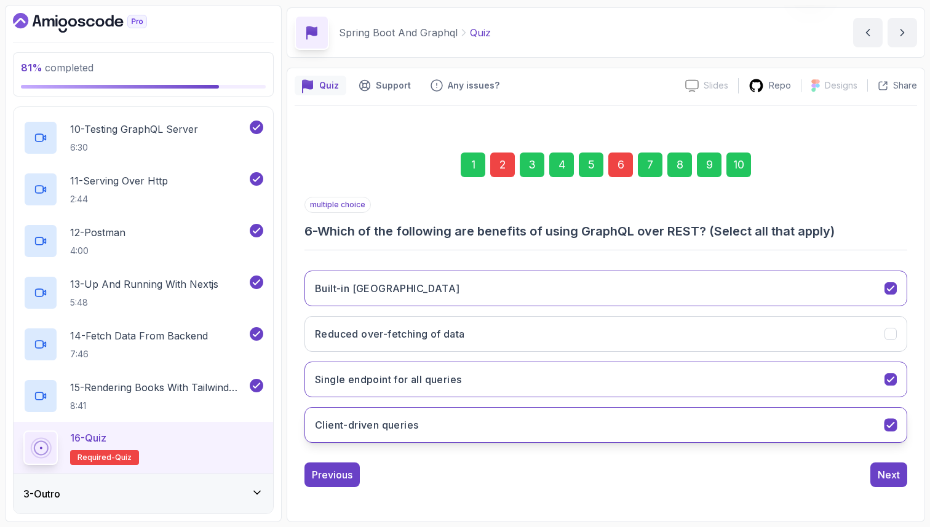
click at [427, 428] on button "Client-driven queries" at bounding box center [605, 425] width 603 height 36
click at [745, 163] on div "10" at bounding box center [738, 164] width 25 height 25
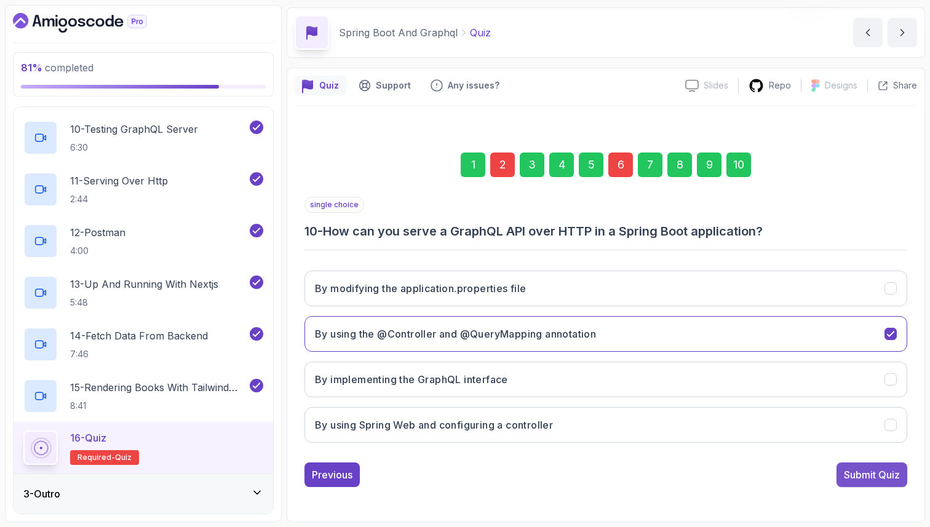
click at [860, 476] on div "Submit Quiz" at bounding box center [872, 474] width 56 height 15
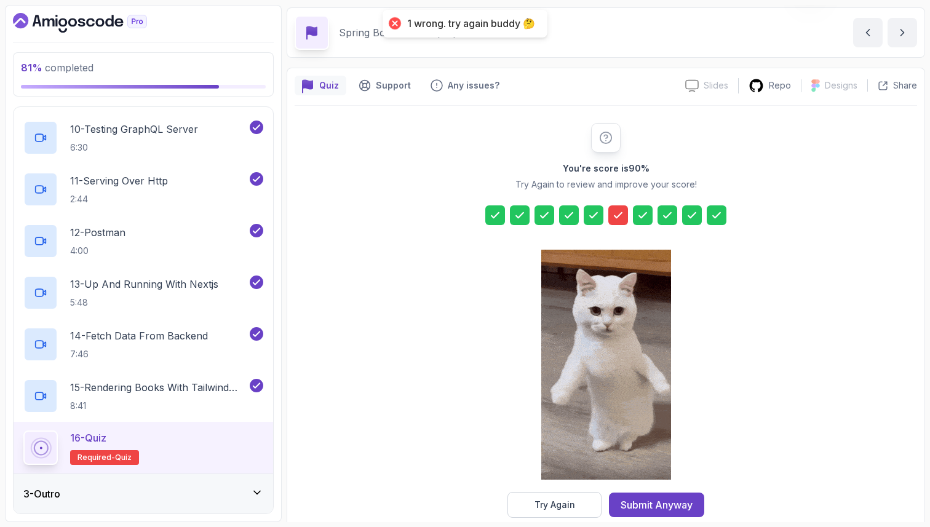
click at [620, 216] on icon at bounding box center [618, 215] width 12 height 12
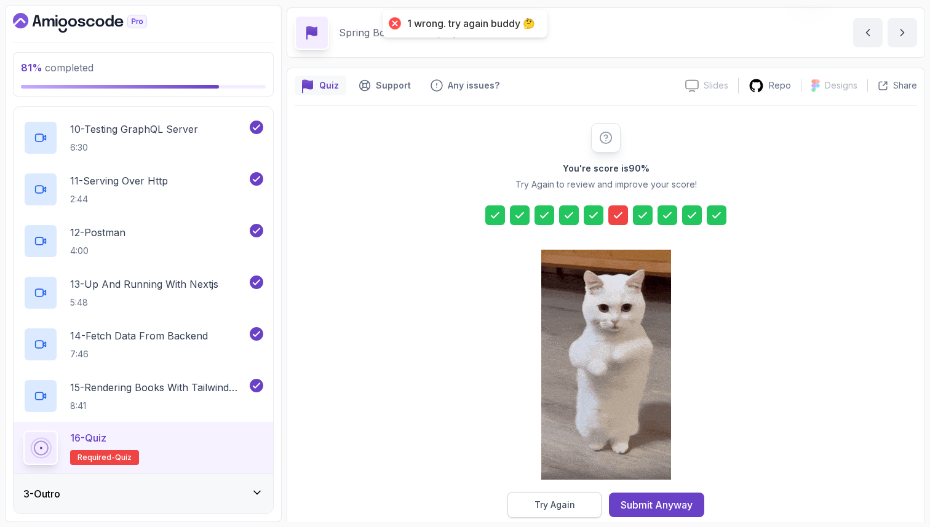
click at [569, 500] on div "Try Again" at bounding box center [554, 505] width 41 height 12
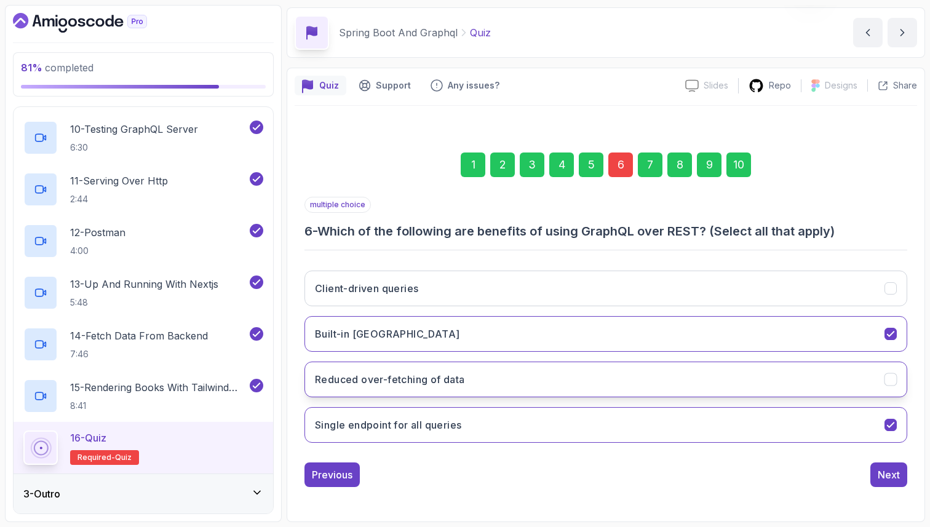
click at [529, 376] on button "Reduced over-fetching of data" at bounding box center [605, 380] width 603 height 36
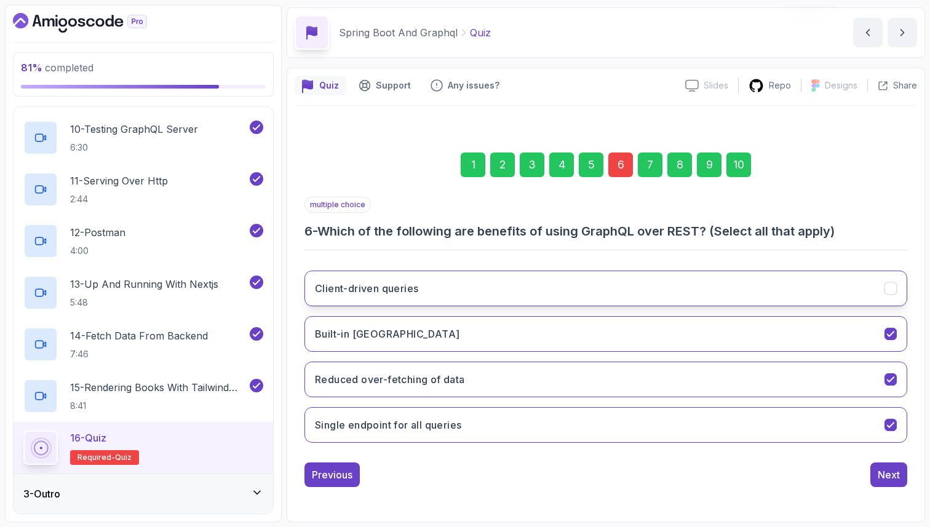
click at [520, 281] on button "Client-driven queries" at bounding box center [605, 289] width 603 height 36
click at [742, 163] on div "10" at bounding box center [738, 164] width 25 height 25
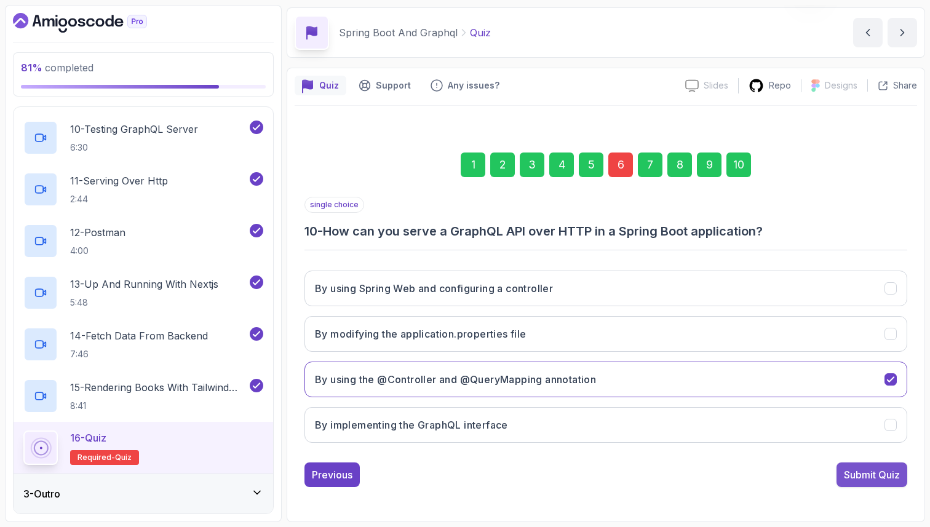
click at [872, 481] on div "Submit Quiz" at bounding box center [872, 474] width 56 height 15
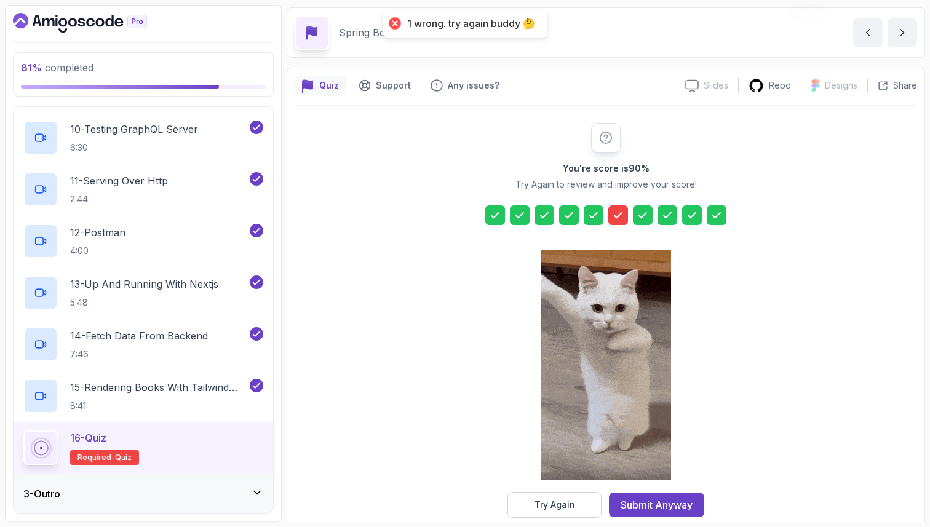
click at [613, 207] on div at bounding box center [618, 215] width 20 height 20
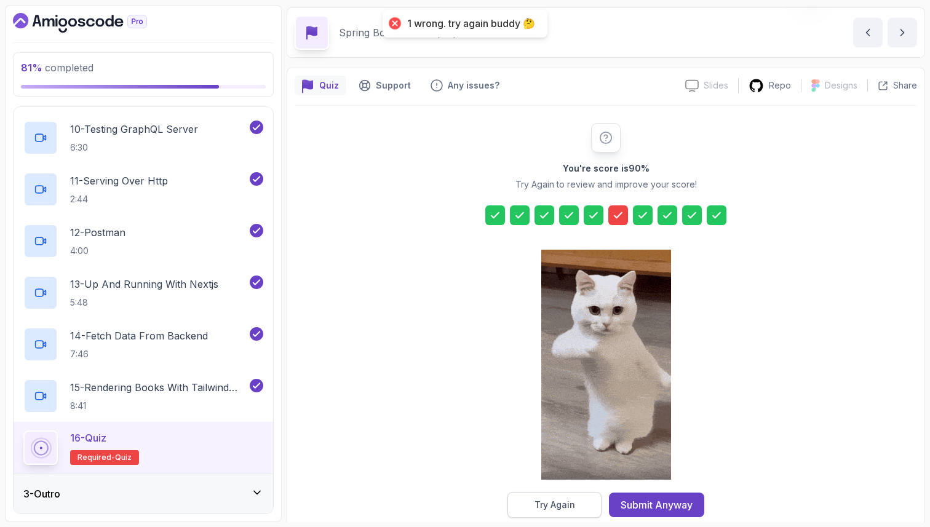
click at [577, 497] on button "Try Again" at bounding box center [554, 505] width 94 height 26
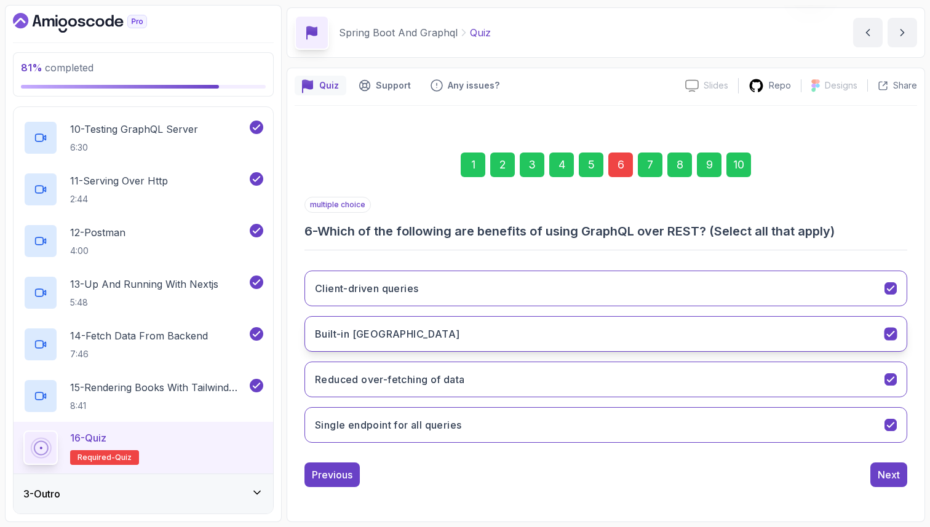
click at [368, 338] on h3 "Built-in [GEOGRAPHIC_DATA]" at bounding box center [387, 333] width 144 height 15
click at [745, 160] on div "10" at bounding box center [738, 164] width 25 height 25
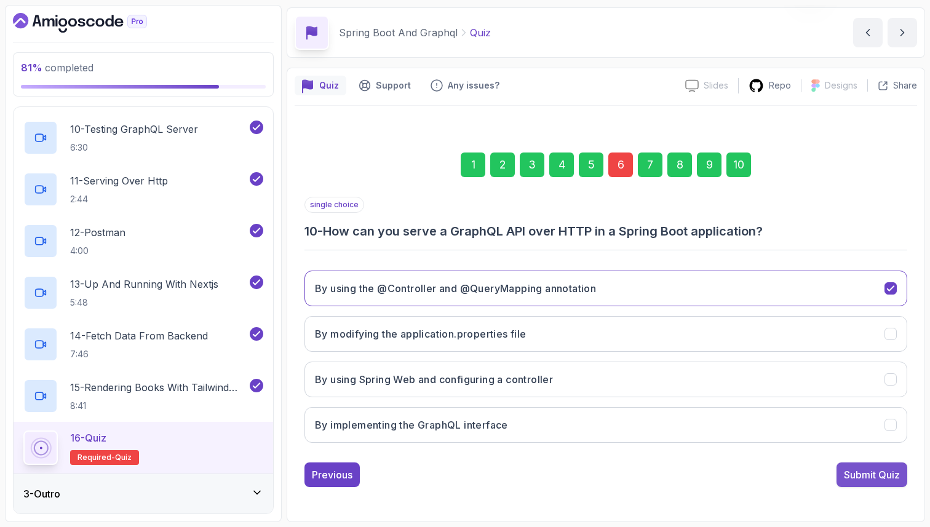
click at [859, 474] on div "Submit Quiz" at bounding box center [872, 474] width 56 height 15
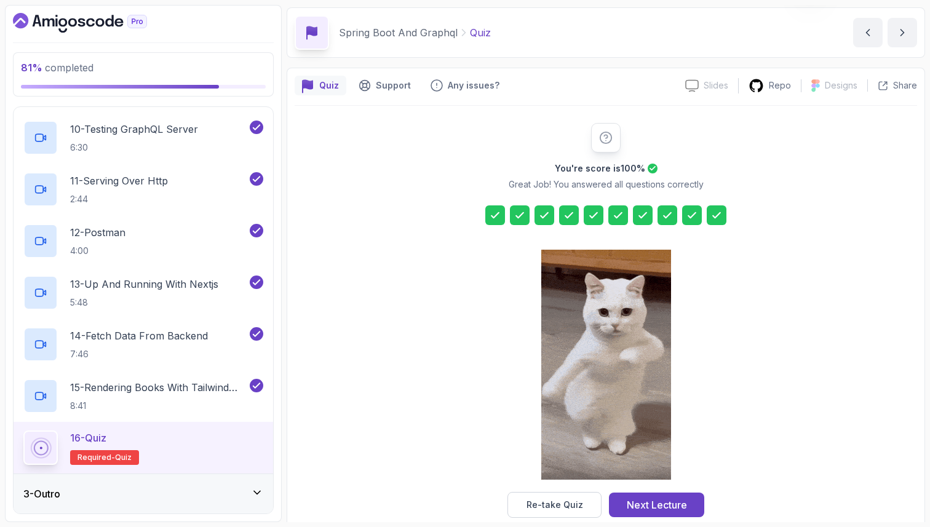
click at [496, 202] on div "You're score is 100 % Great Job! You answered all questions correctly Re-take Q…" at bounding box center [606, 320] width 236 height 395
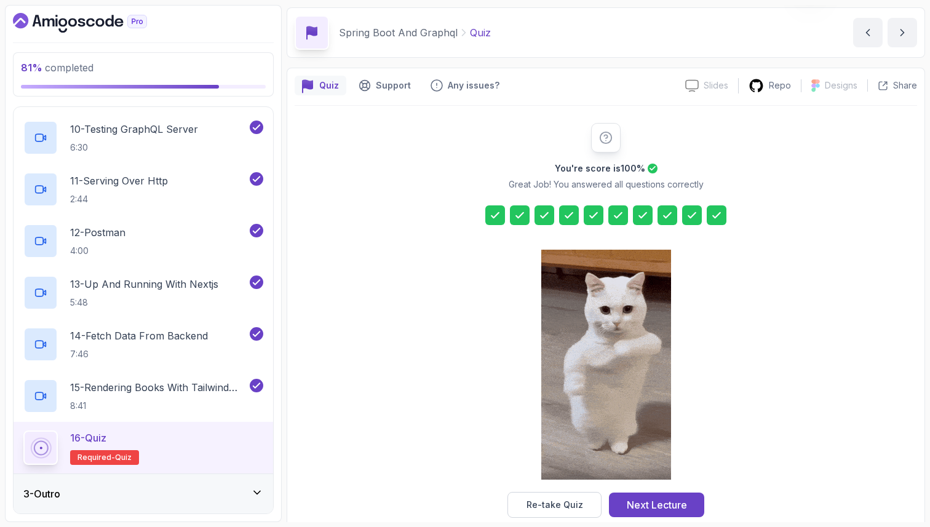
click at [496, 210] on icon at bounding box center [495, 215] width 12 height 12
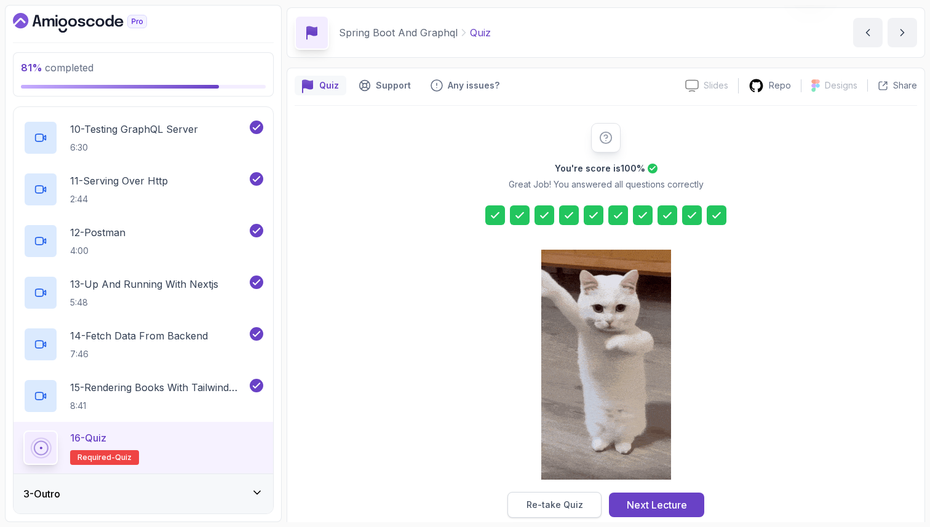
click at [540, 509] on div "Re-take Quiz" at bounding box center [554, 505] width 57 height 12
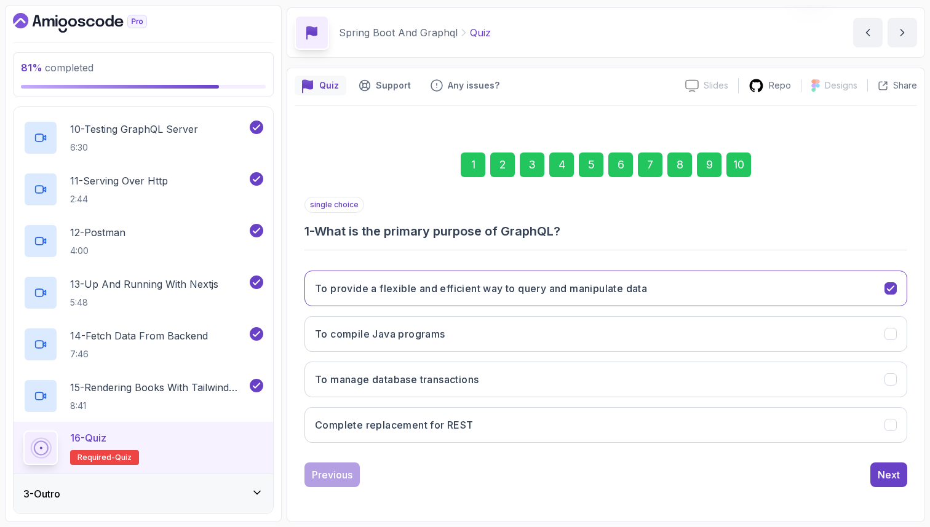
click at [503, 169] on div "2" at bounding box center [502, 164] width 25 height 25
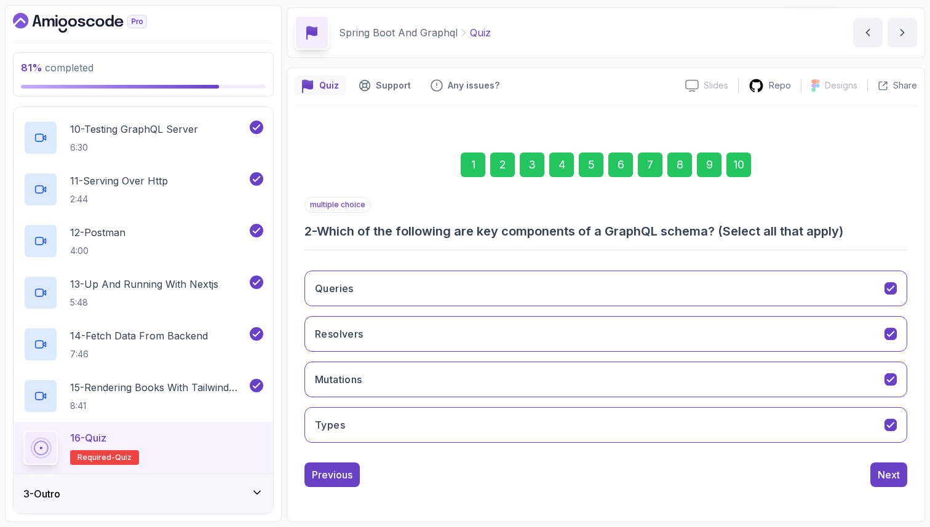
click at [535, 165] on div "3" at bounding box center [532, 164] width 25 height 25
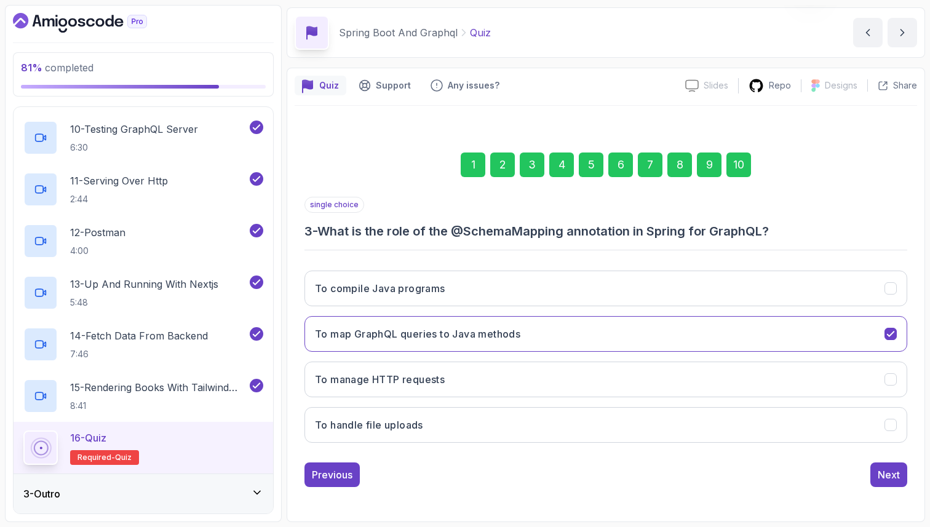
click at [567, 167] on div "4" at bounding box center [561, 164] width 25 height 25
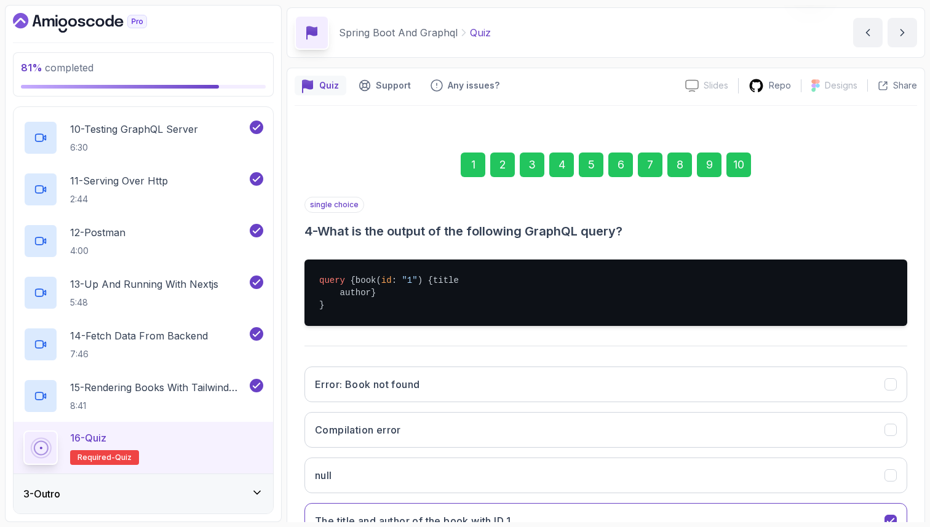
click at [595, 159] on div "5" at bounding box center [591, 164] width 25 height 25
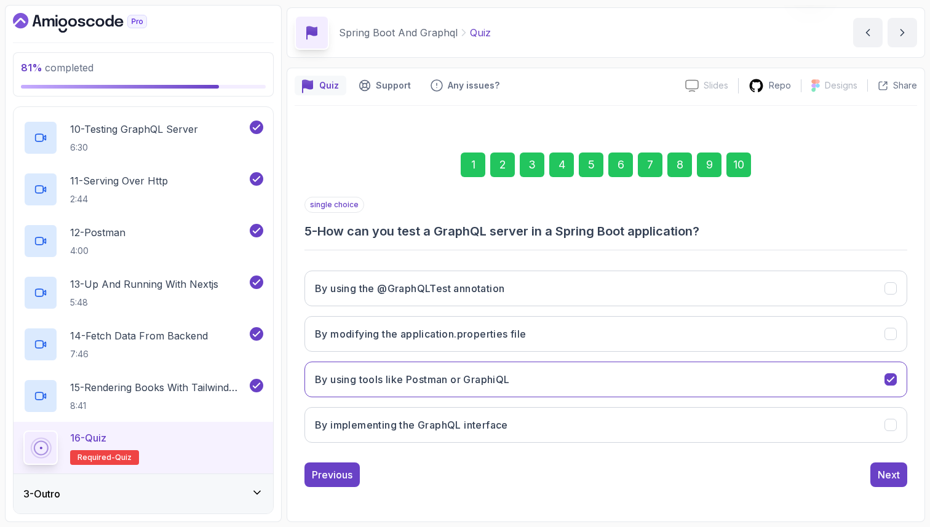
click at [617, 167] on div "6" at bounding box center [620, 164] width 25 height 25
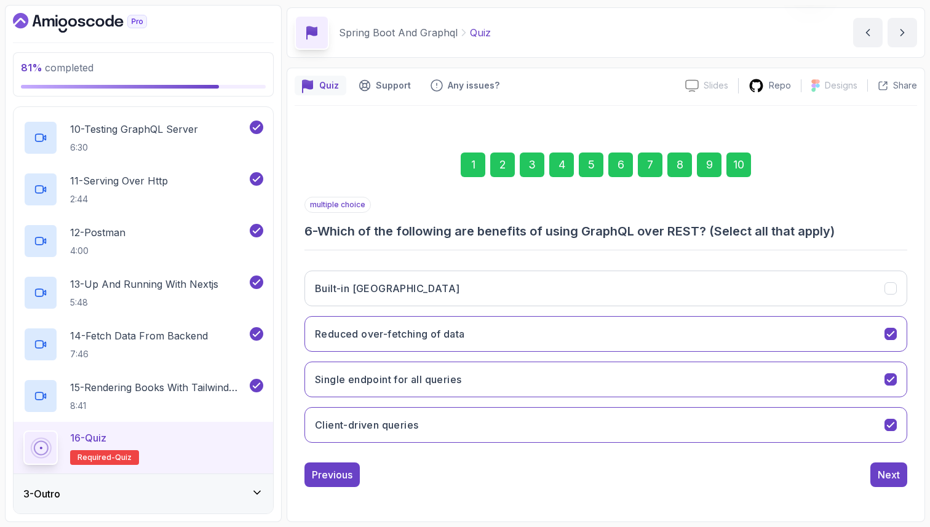
click at [650, 167] on div "7" at bounding box center [650, 164] width 25 height 25
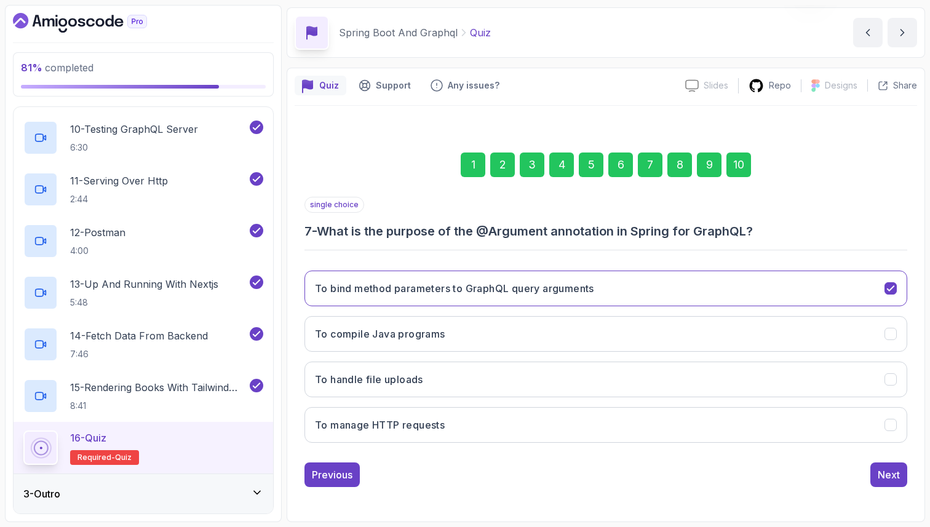
click at [681, 168] on div "8" at bounding box center [679, 164] width 25 height 25
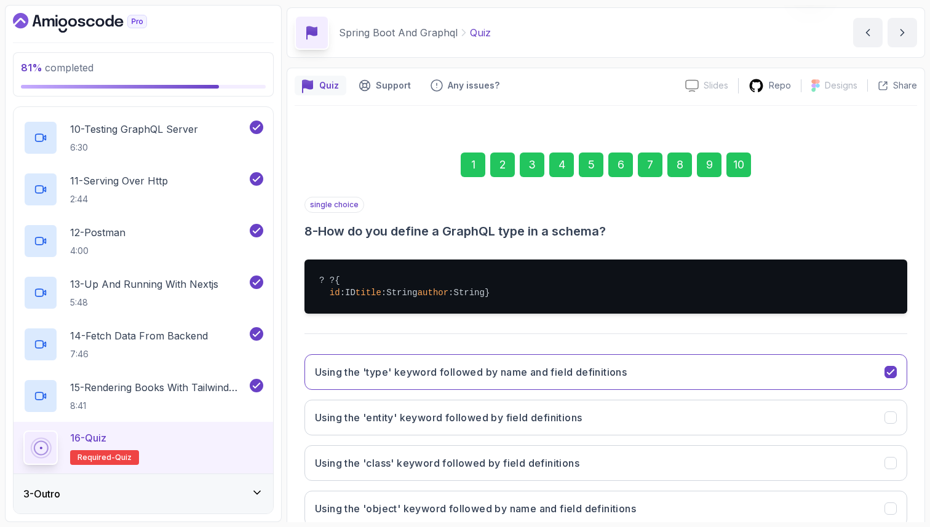
click at [716, 162] on div "9" at bounding box center [709, 164] width 25 height 25
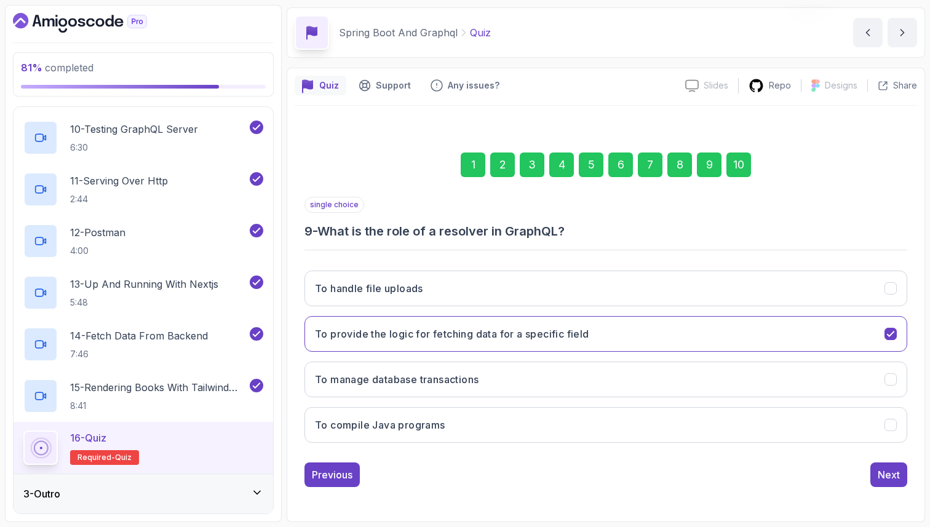
click at [739, 161] on div "10" at bounding box center [738, 164] width 25 height 25
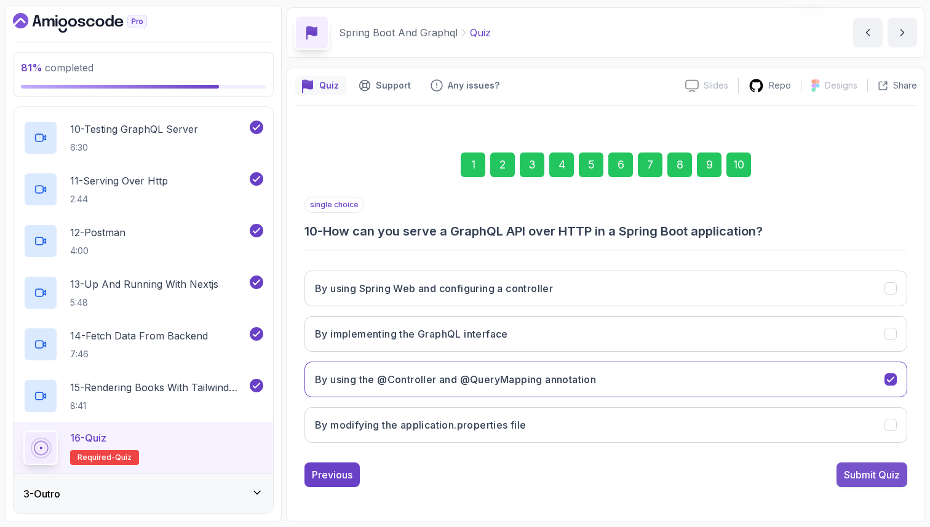
click at [845, 476] on div "Submit Quiz" at bounding box center [872, 474] width 56 height 15
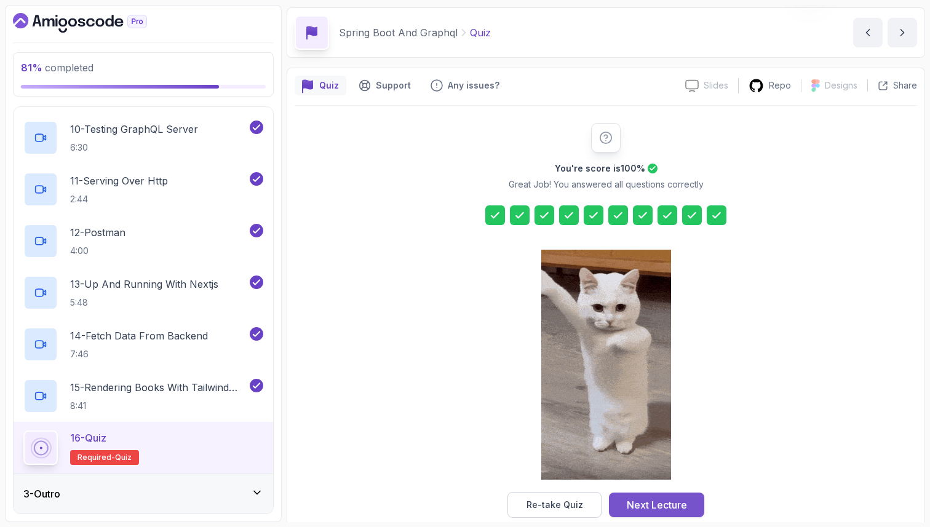
click at [647, 505] on div "Next Lecture" at bounding box center [656, 504] width 60 height 15
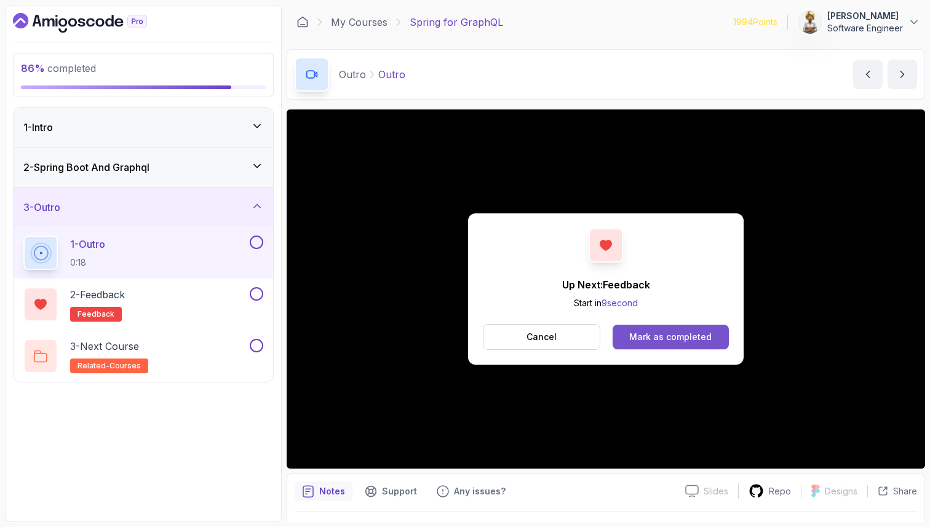
click at [674, 336] on div "Mark as completed" at bounding box center [670, 337] width 82 height 12
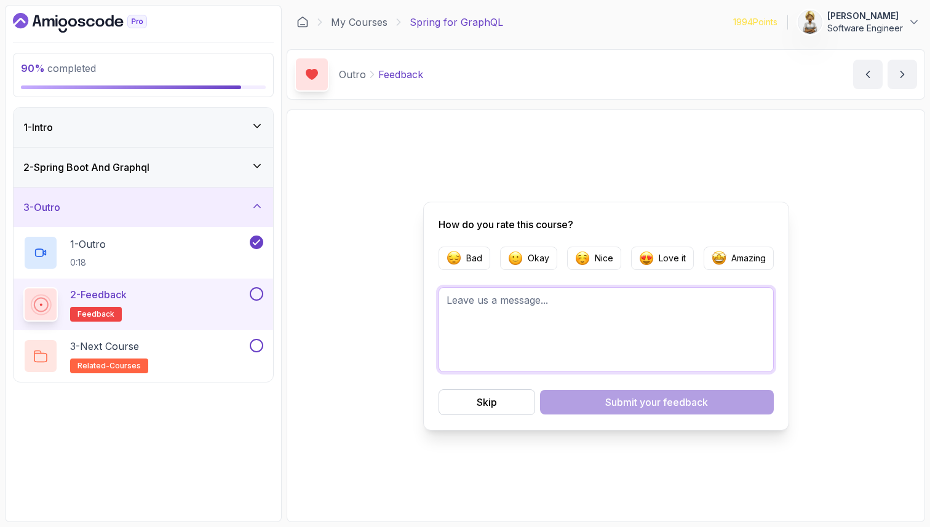
click at [526, 300] on textarea at bounding box center [605, 329] width 335 height 85
paste textarea "No books available."
type textarea "I am getting No books available."
click at [738, 262] on p "Amazing" at bounding box center [748, 258] width 34 height 12
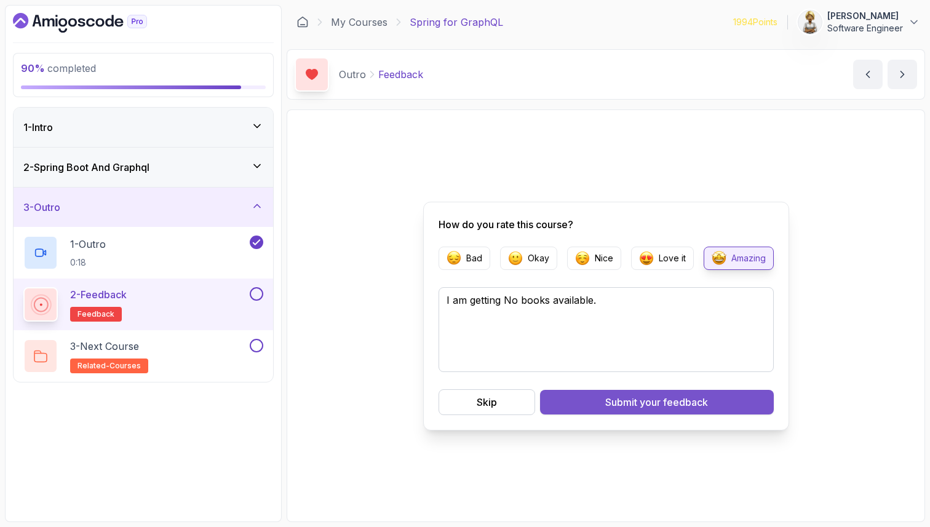
click at [643, 403] on span "your feedback" at bounding box center [673, 402] width 68 height 15
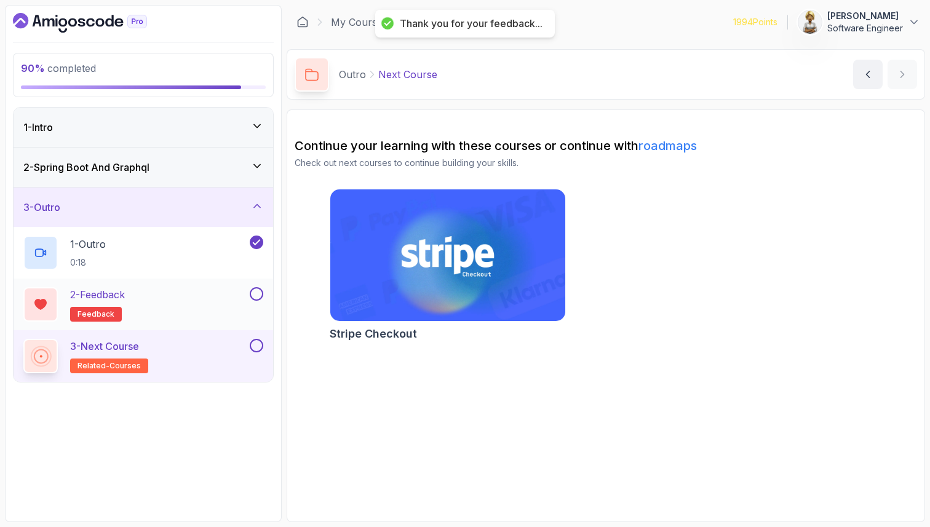
click at [259, 293] on button at bounding box center [257, 294] width 14 height 14
click at [221, 353] on div "3 - Next Course related-courses" at bounding box center [135, 356] width 224 height 34
click at [260, 342] on button at bounding box center [257, 346] width 14 height 14
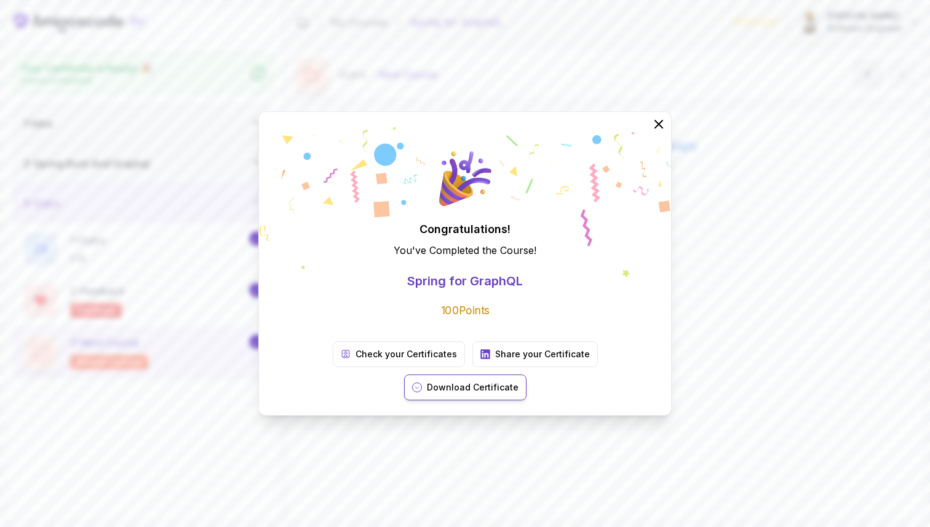
click at [518, 381] on p "Download Certificate" at bounding box center [473, 387] width 92 height 12
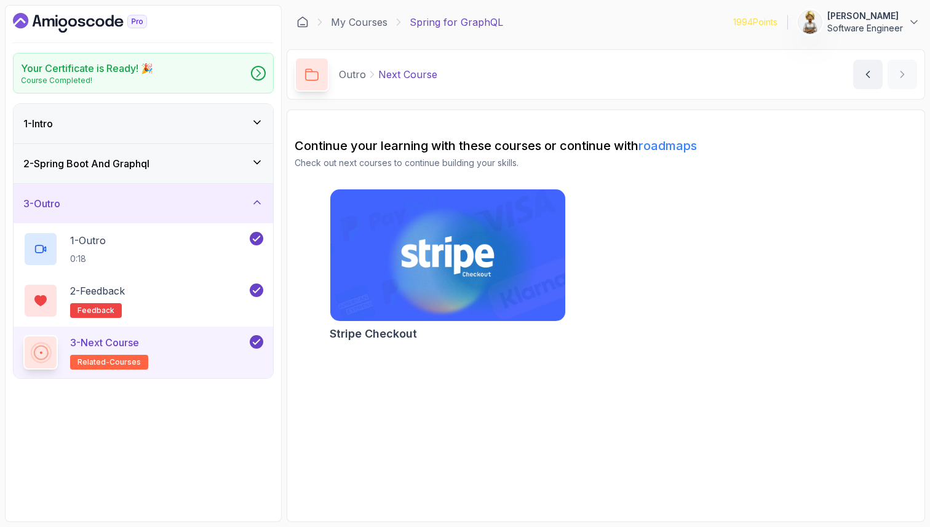
click at [261, 195] on div "3 - Outro" at bounding box center [143, 203] width 259 height 39
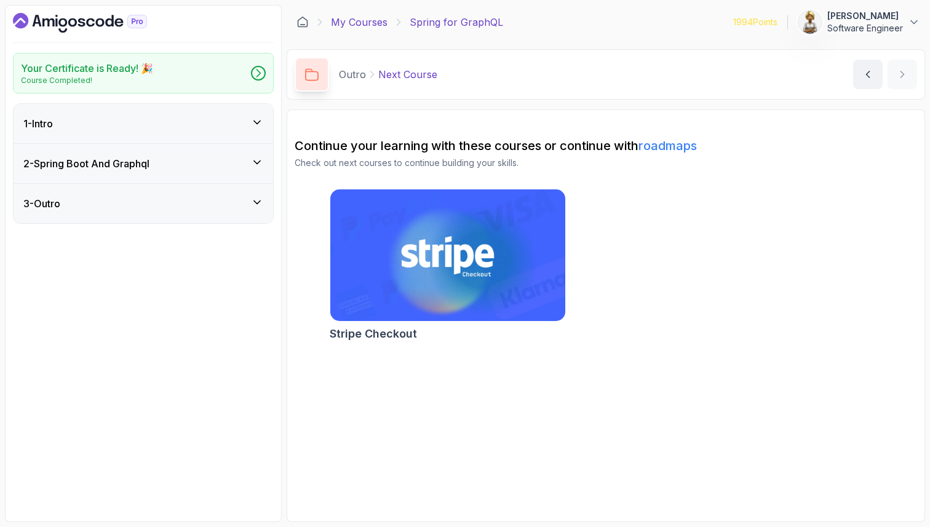
click at [372, 23] on link "My Courses" at bounding box center [359, 22] width 57 height 15
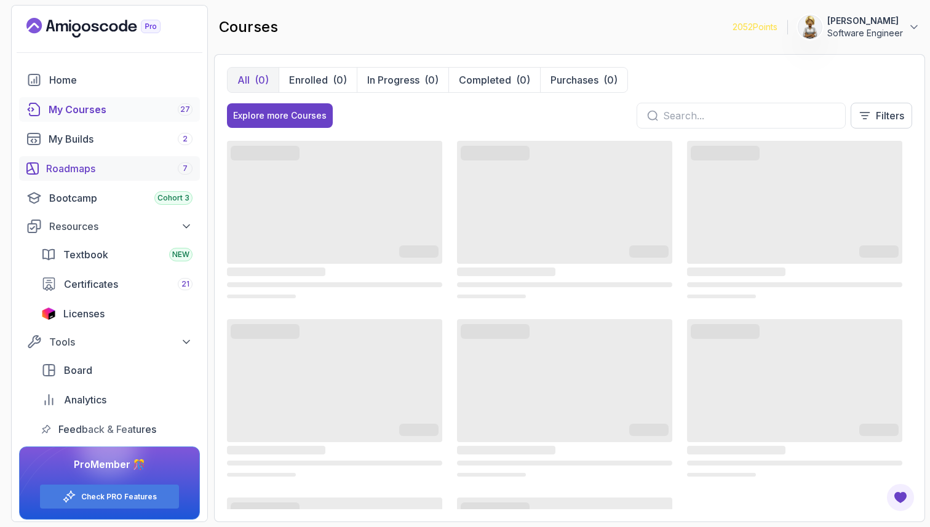
click at [79, 169] on div "Roadmaps 7" at bounding box center [119, 168] width 146 height 15
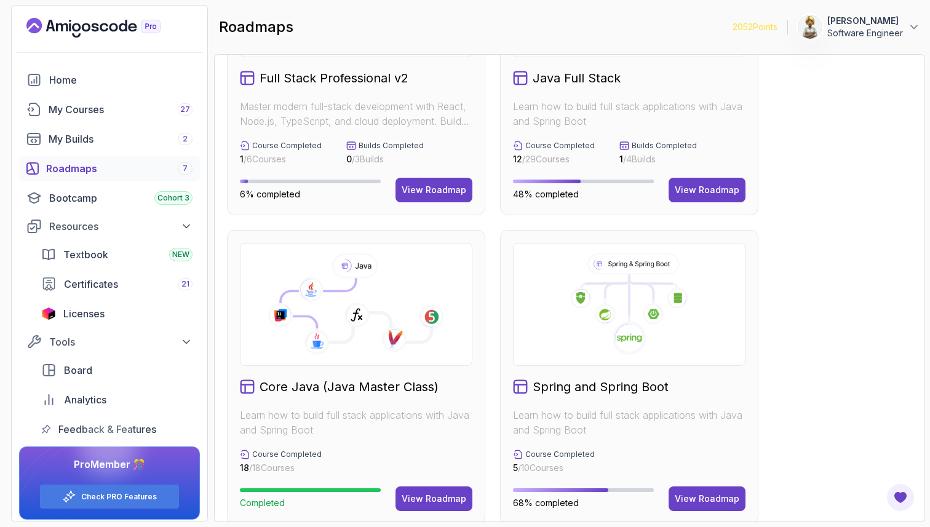
scroll to position [148, 0]
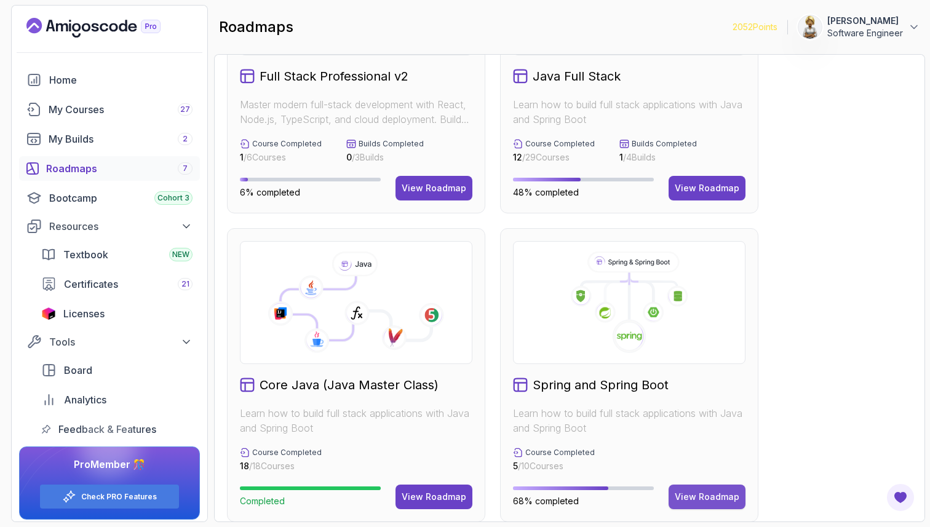
click at [719, 494] on div "View Roadmap" at bounding box center [706, 497] width 65 height 12
click at [916, 387] on div "Full Stack Professional v2 Master modern full-stack development with React, Nod…" at bounding box center [569, 288] width 711 height 468
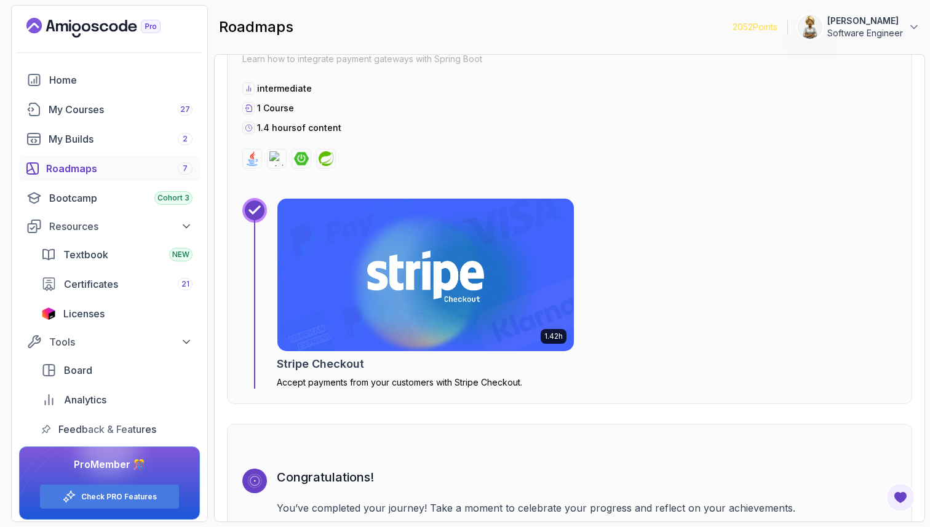
scroll to position [3883, 0]
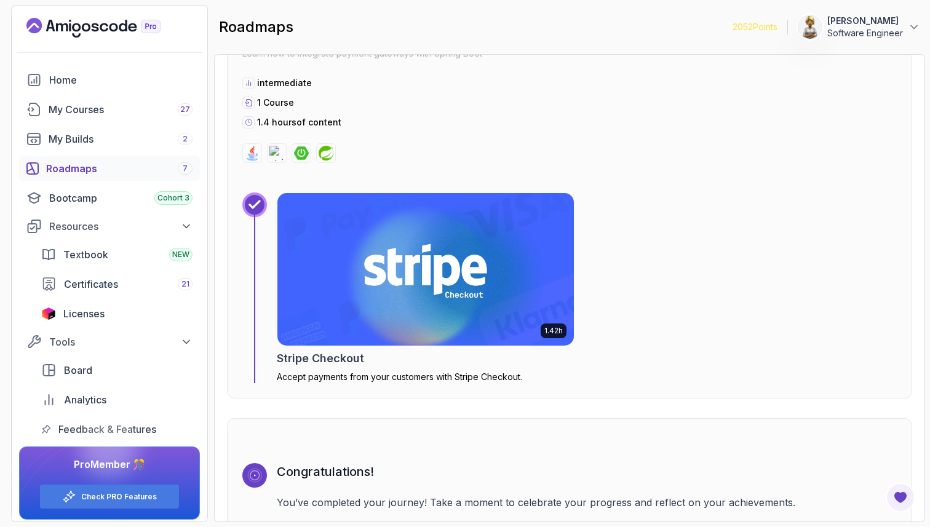
click at [384, 237] on img at bounding box center [425, 269] width 311 height 160
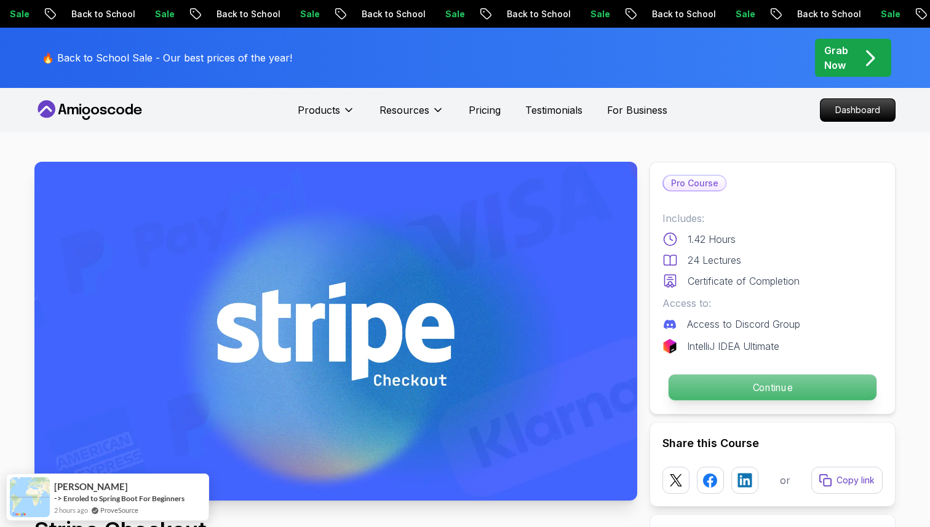
click at [759, 389] on p "Continue" at bounding box center [772, 387] width 208 height 26
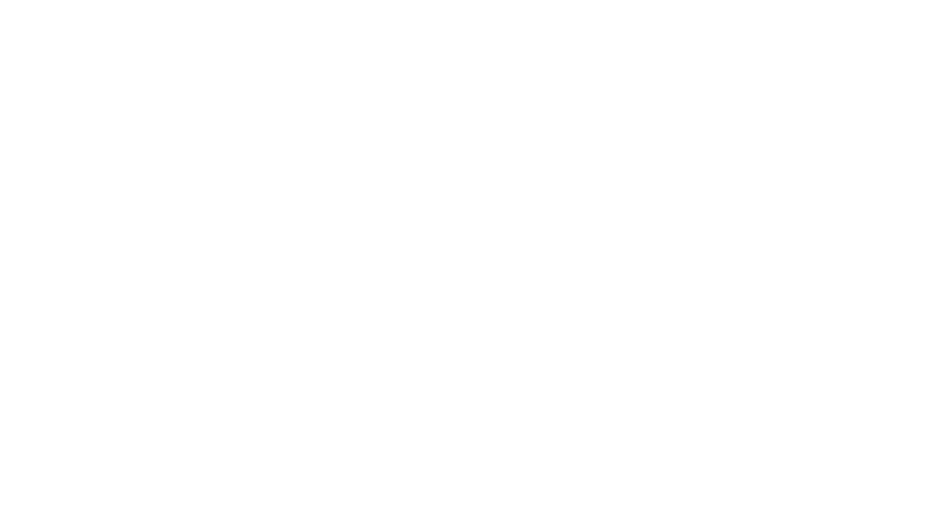
click at [693, 0] on html at bounding box center [465, 0] width 930 height 0
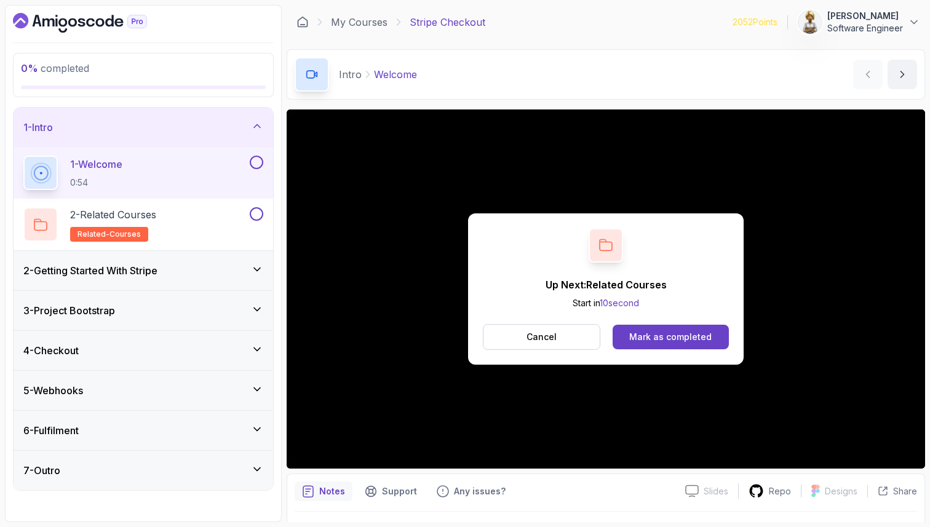
click at [255, 165] on button at bounding box center [257, 163] width 14 height 14
click at [649, 332] on div "Mark as completed" at bounding box center [670, 337] width 82 height 12
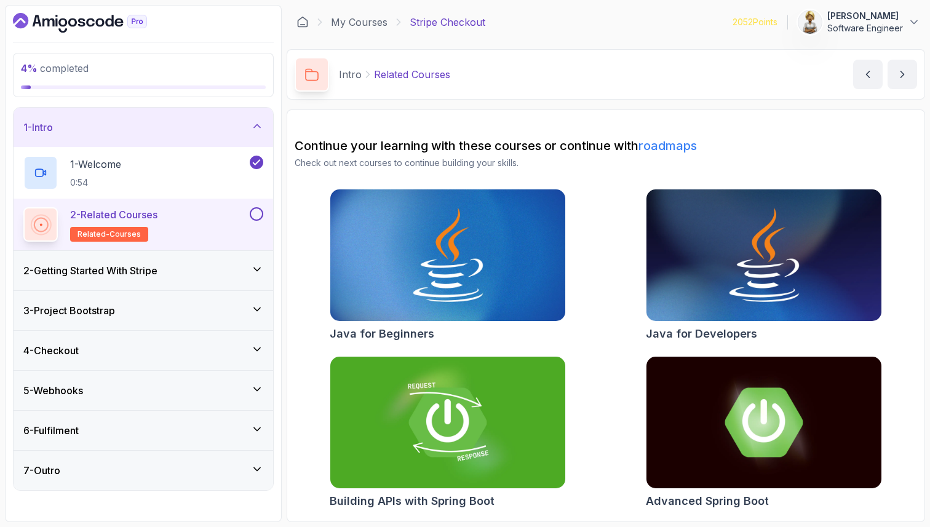
click at [253, 215] on button at bounding box center [257, 214] width 14 height 14
click at [258, 123] on icon at bounding box center [257, 126] width 12 height 12
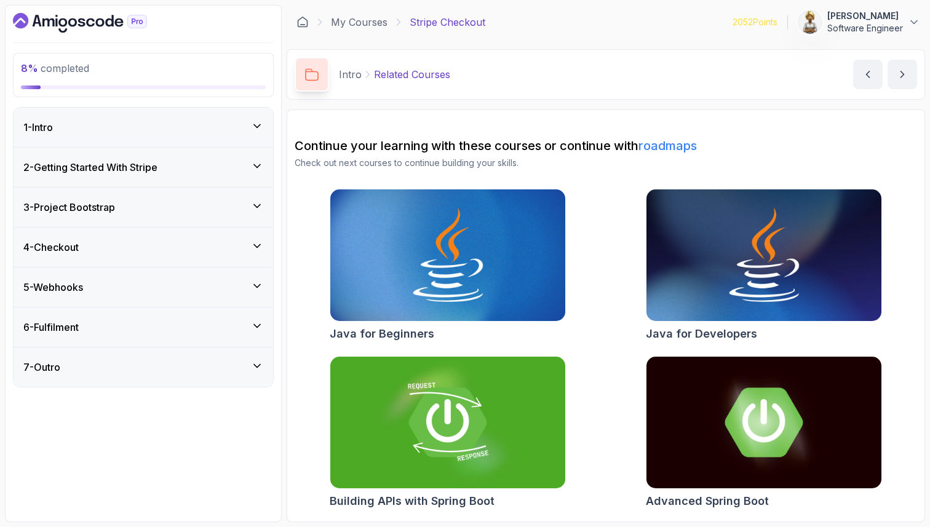
click at [259, 169] on icon at bounding box center [257, 166] width 12 height 12
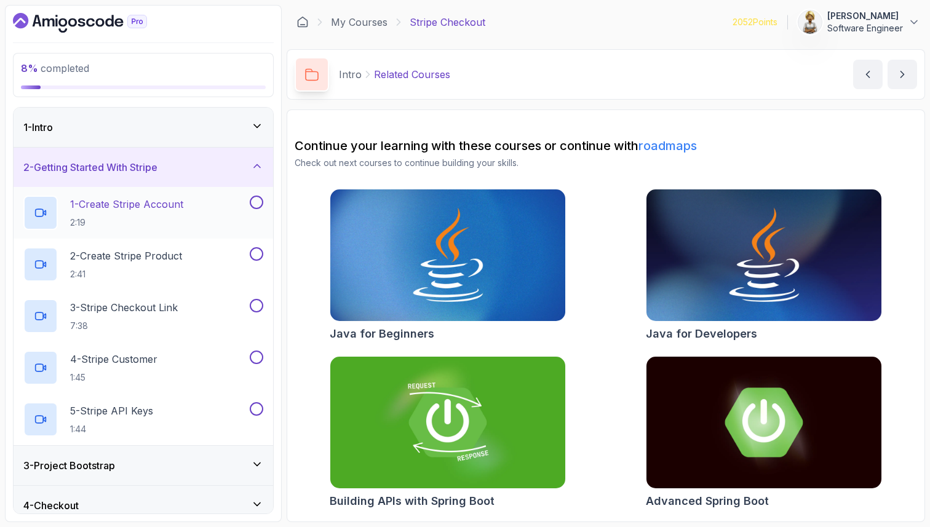
click at [140, 212] on h2 "1 - Create Stripe Account 2:19" at bounding box center [126, 213] width 113 height 32
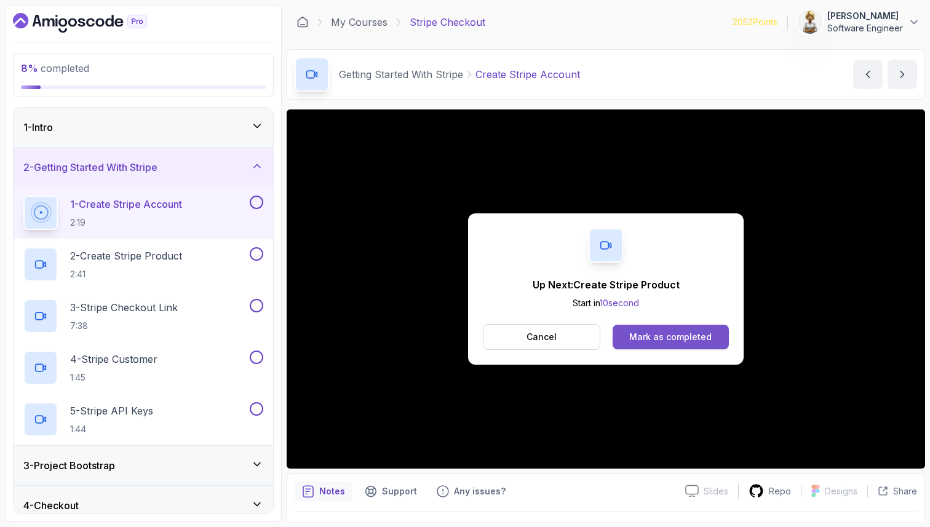
click at [686, 336] on div "Mark as completed" at bounding box center [670, 337] width 82 height 12
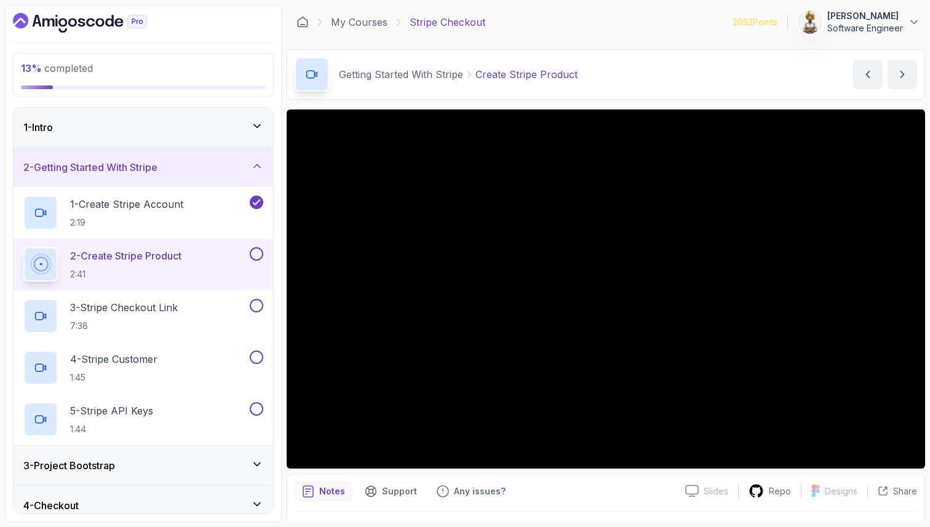
click at [182, 498] on div "4 - Checkout" at bounding box center [143, 505] width 240 height 15
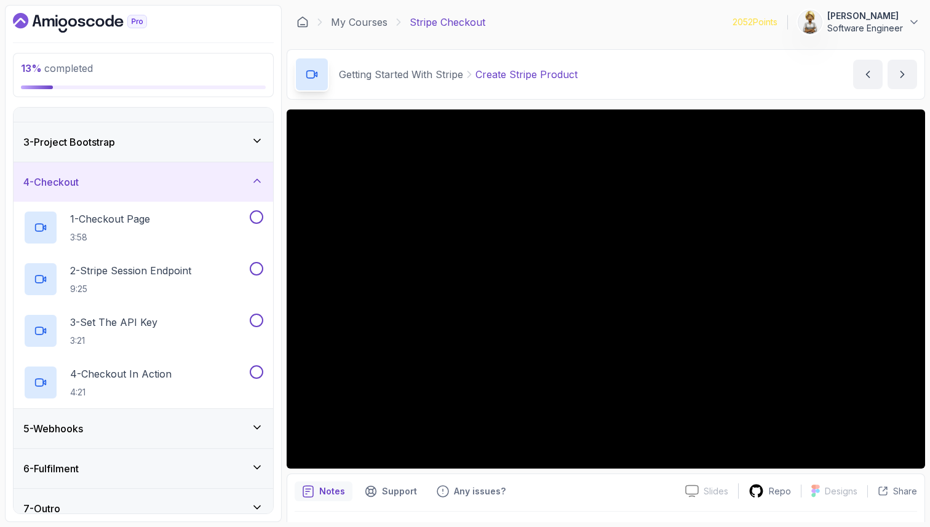
scroll to position [80, 0]
